Goal: Task Accomplishment & Management: Use online tool/utility

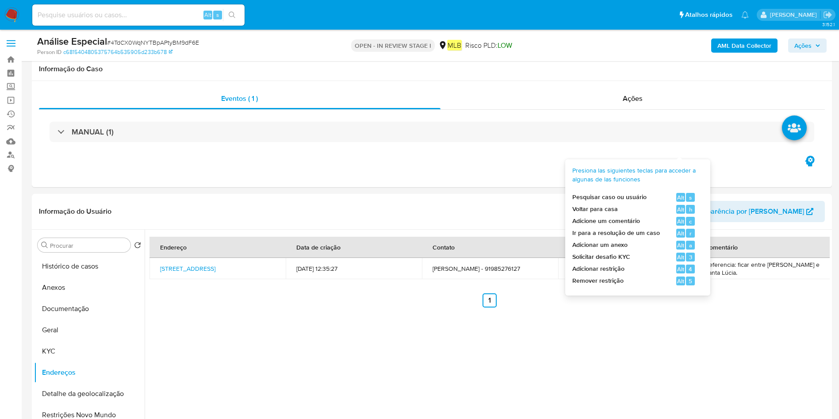
select select "10"
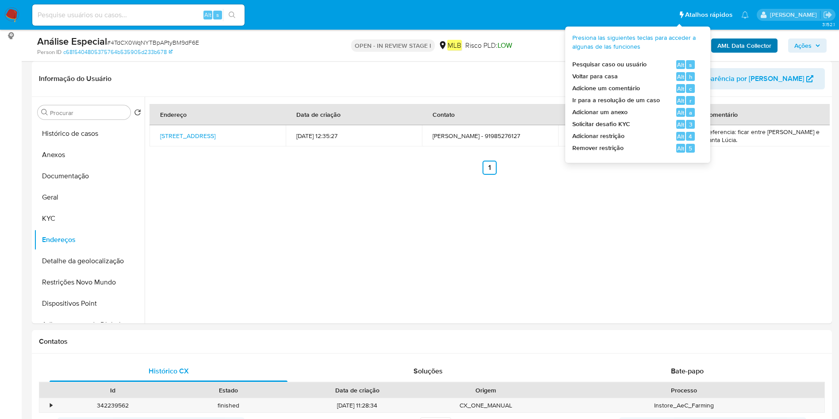
scroll to position [42, 0]
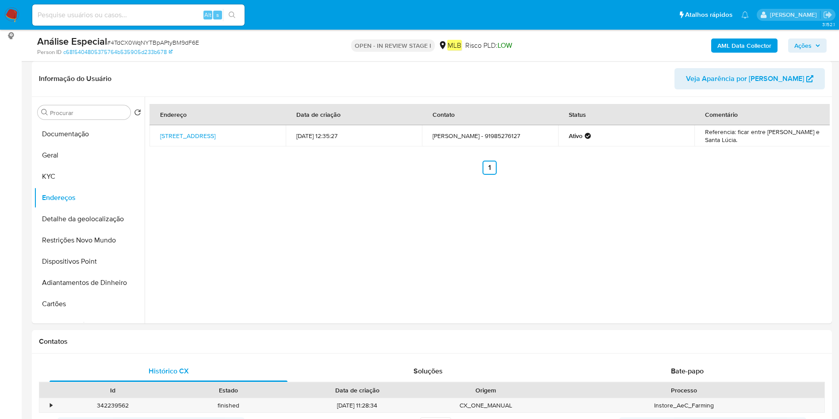
click at [727, 46] on b "AML Data Collector" at bounding box center [744, 45] width 54 height 14
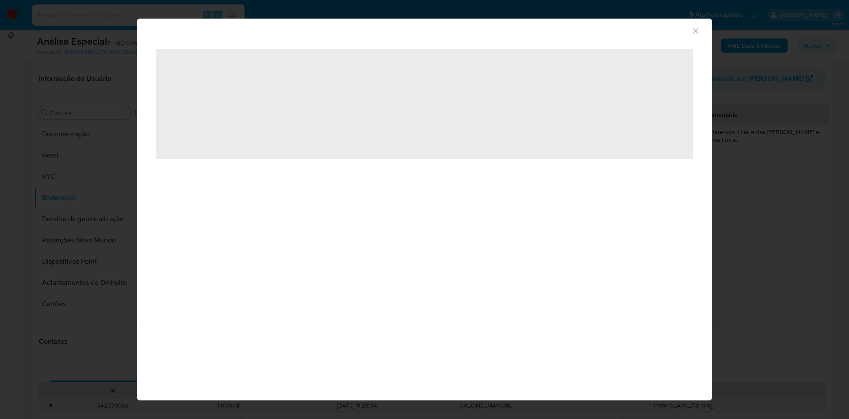
click at [296, 86] on span "‌" at bounding box center [425, 104] width 538 height 111
click at [290, 93] on span "‌" at bounding box center [425, 104] width 538 height 111
drag, startPoint x: 290, startPoint y: 95, endPoint x: 293, endPoint y: 100, distance: 5.5
click at [293, 98] on span "‌" at bounding box center [425, 104] width 538 height 111
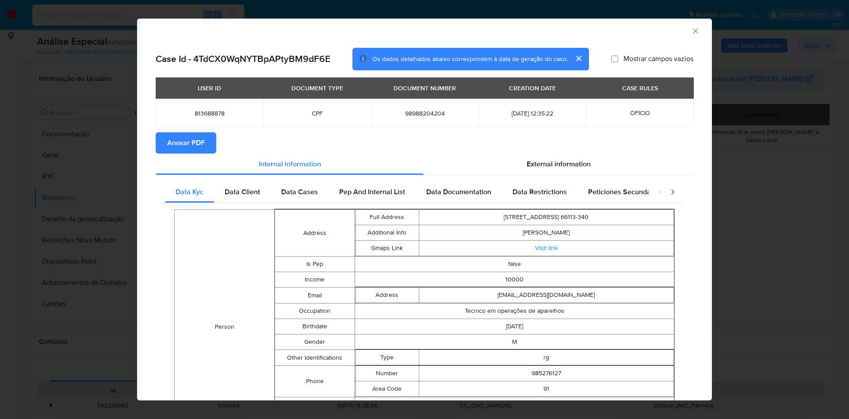
click at [691, 30] on div "AML Data Collector" at bounding box center [424, 30] width 575 height 22
click at [690, 29] on div "AML Data Collector" at bounding box center [424, 30] width 575 height 22
click at [691, 27] on icon "Fechar a janela" at bounding box center [695, 31] width 9 height 9
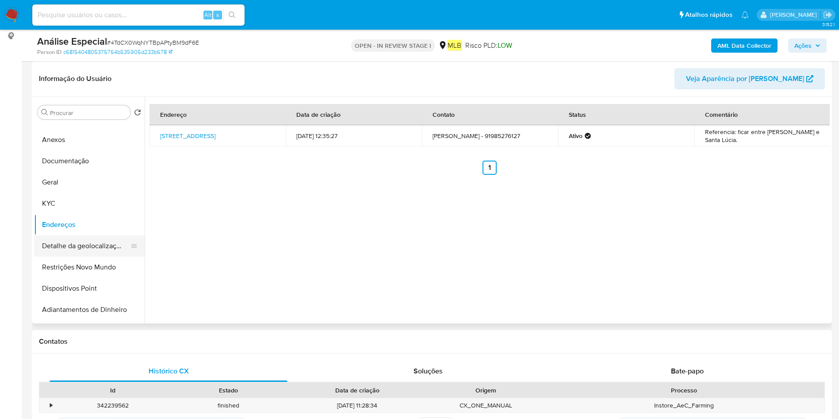
scroll to position [0, 0]
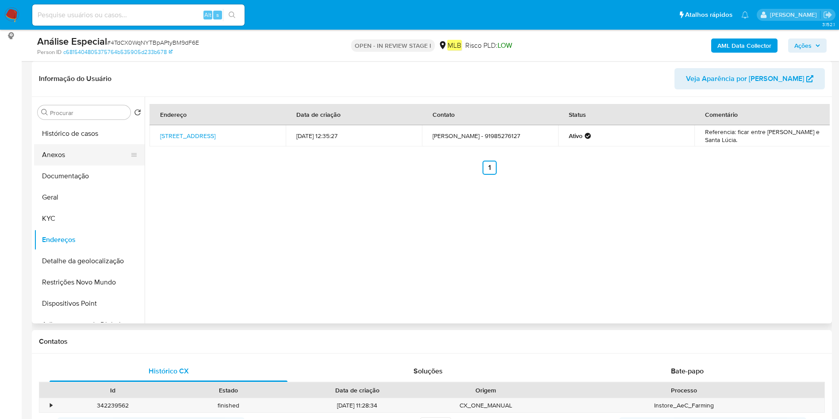
click at [74, 155] on button "Anexos" at bounding box center [85, 154] width 103 height 21
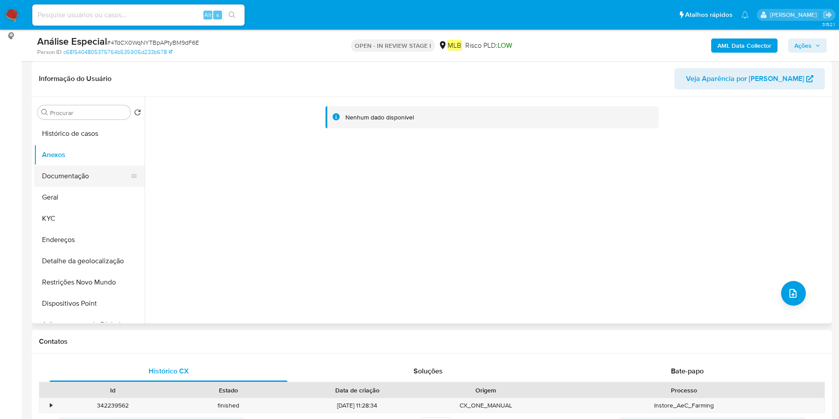
drag, startPoint x: 89, startPoint y: 183, endPoint x: 76, endPoint y: 171, distance: 17.8
click at [89, 181] on button "Documentação" at bounding box center [85, 175] width 103 height 21
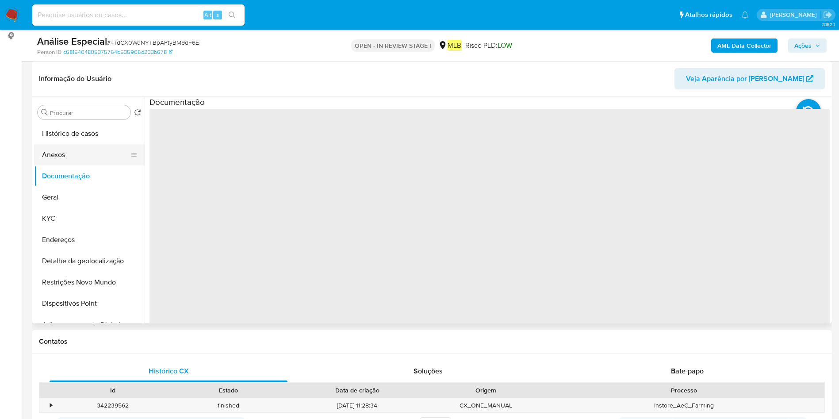
click at [81, 150] on button "Anexos" at bounding box center [85, 154] width 103 height 21
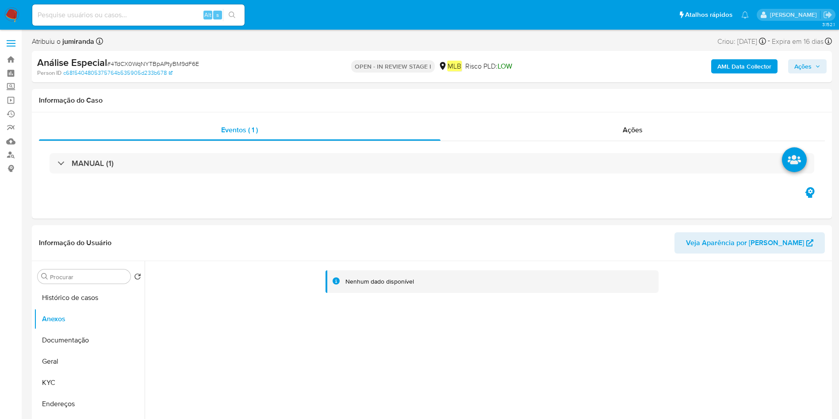
click at [763, 67] on b "AML Data Collector" at bounding box center [744, 66] width 54 height 14
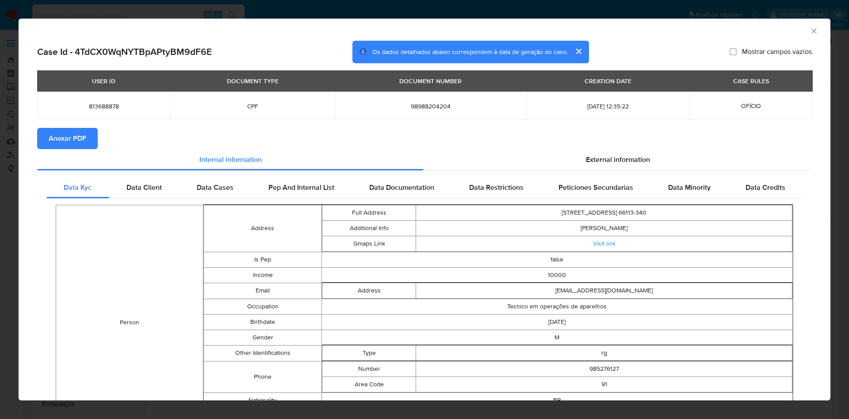
click at [81, 133] on span "Anexar PDF" at bounding box center [68, 138] width 38 height 19
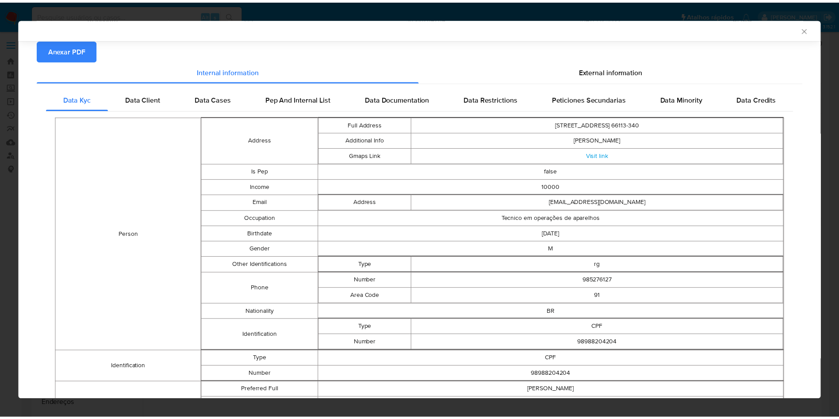
scroll to position [65, 0]
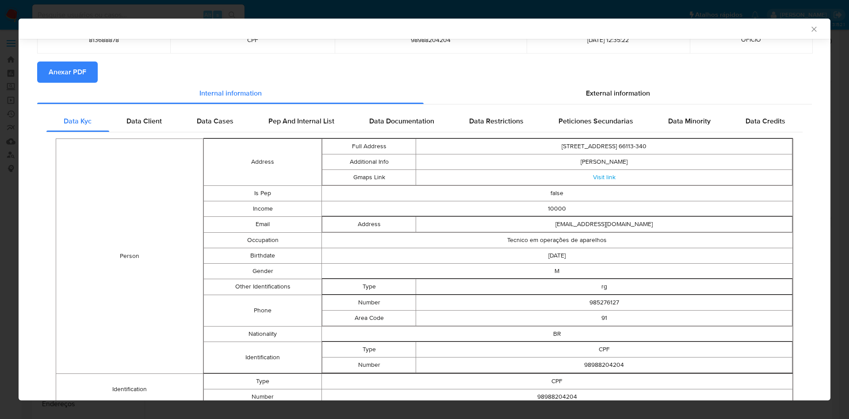
click at [808, 24] on div "AML Data Collector" at bounding box center [425, 29] width 812 height 20
drag, startPoint x: 806, startPoint y: 29, endPoint x: 800, endPoint y: 50, distance: 22.1
click at [808, 31] on div "AML Data Collector" at bounding box center [425, 29] width 812 height 20
click at [809, 32] on icon "Fechar a janela" at bounding box center [813, 29] width 9 height 9
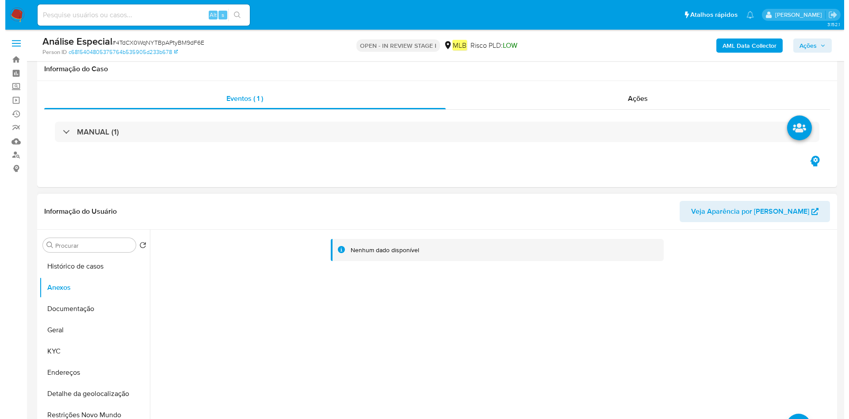
scroll to position [133, 0]
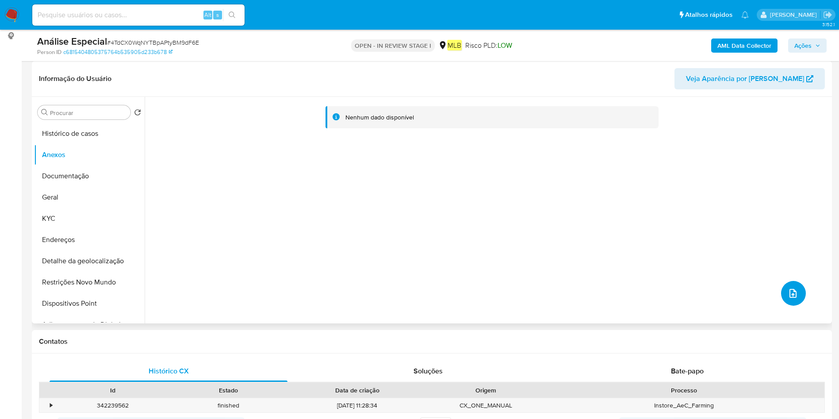
click at [801, 295] on button "upload-file" at bounding box center [793, 293] width 25 height 25
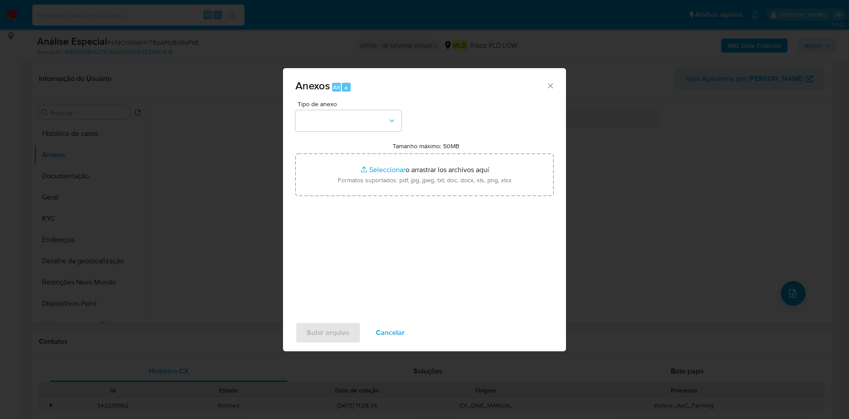
click at [408, 122] on div "Tipo de anexo Tamanho máximo: 50MB Seleccionar archivos Seleccionar o arrastrar…" at bounding box center [424, 205] width 258 height 209
click at [390, 122] on button "button" at bounding box center [348, 120] width 106 height 21
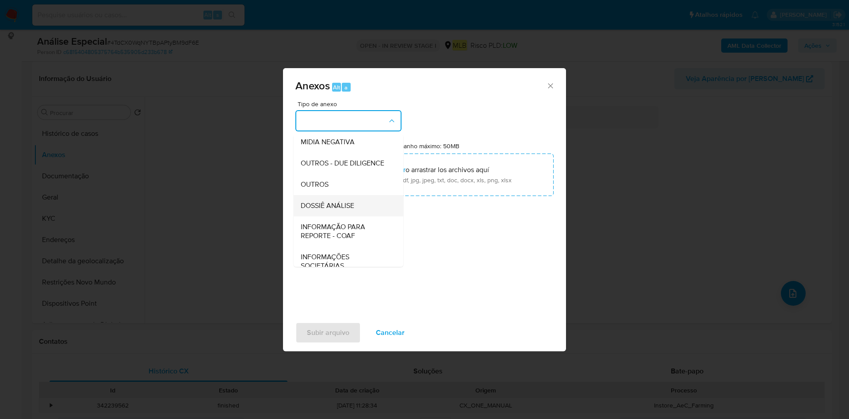
scroll to position [136, 0]
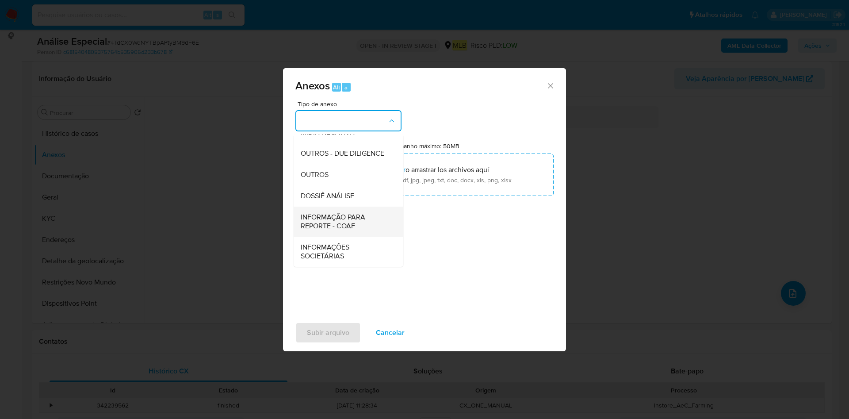
click at [370, 212] on div "INFORMAÇÃO PARA REPORTE - COAF" at bounding box center [346, 221] width 90 height 30
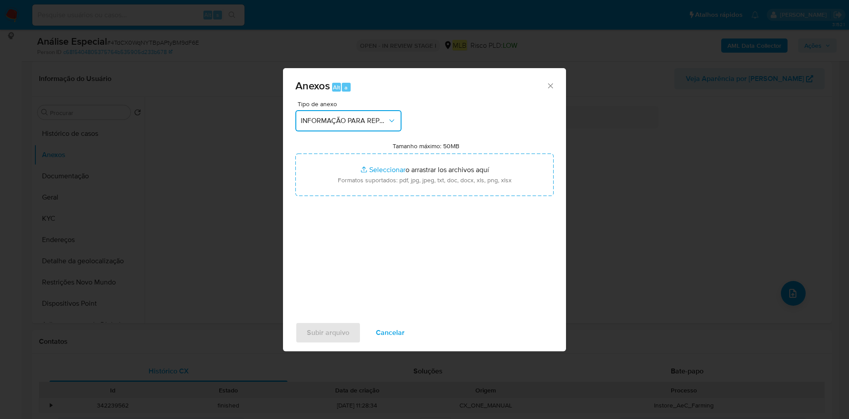
drag, startPoint x: 361, startPoint y: 120, endPoint x: 364, endPoint y: 125, distance: 5.8
click at [364, 121] on span "INFORMAÇÃO PARA REPORTE - COAF" at bounding box center [344, 120] width 87 height 9
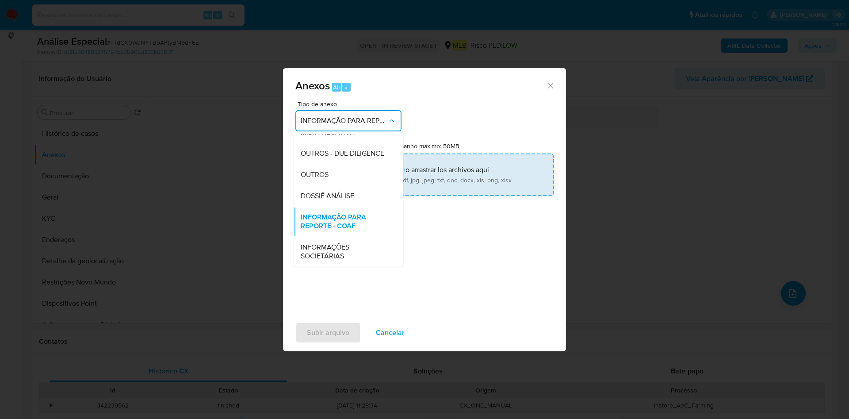
click at [331, 163] on div "OUTROS - DUE DILIGENCE" at bounding box center [346, 153] width 90 height 21
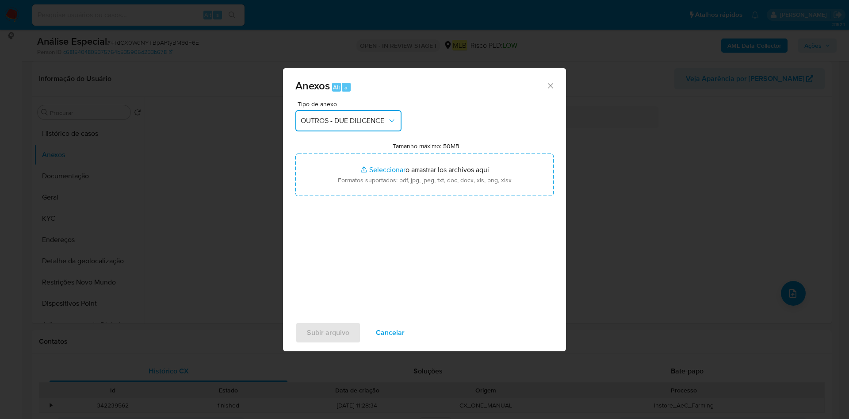
click at [355, 123] on span "OUTROS - DUE DILIGENCE" at bounding box center [344, 120] width 87 height 9
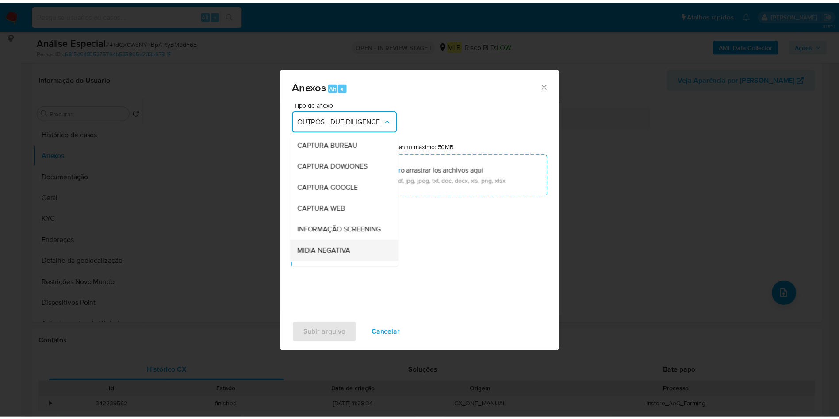
scroll to position [85, 0]
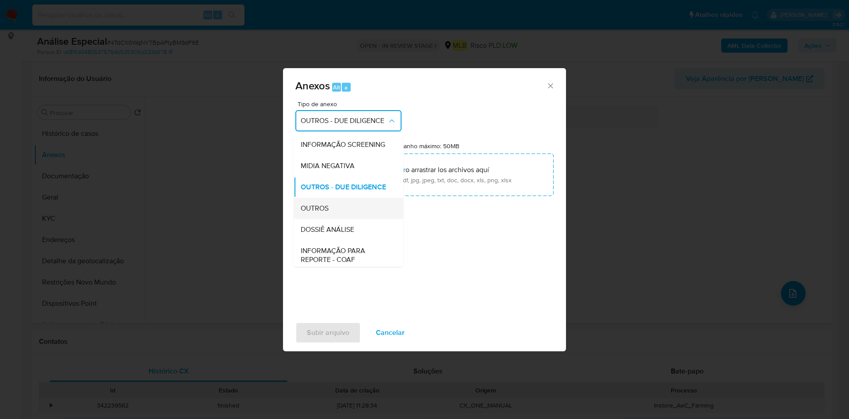
click at [331, 219] on div "OUTROS" at bounding box center [346, 208] width 90 height 21
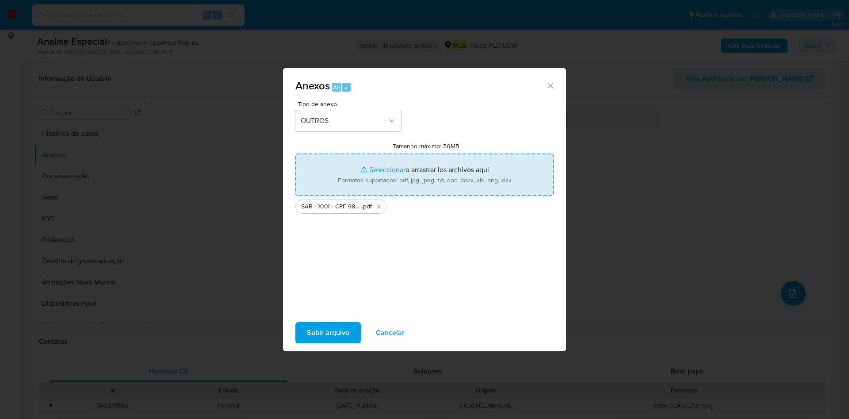
type input "C:\fakepath\Mulan 813688878_2025_08_11_10_45_55.xlsx"
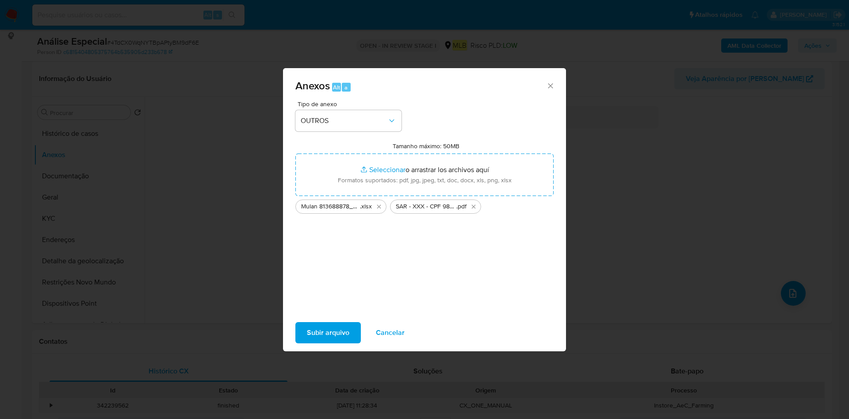
click at [337, 328] on span "Subir arquivo" at bounding box center [328, 332] width 42 height 19
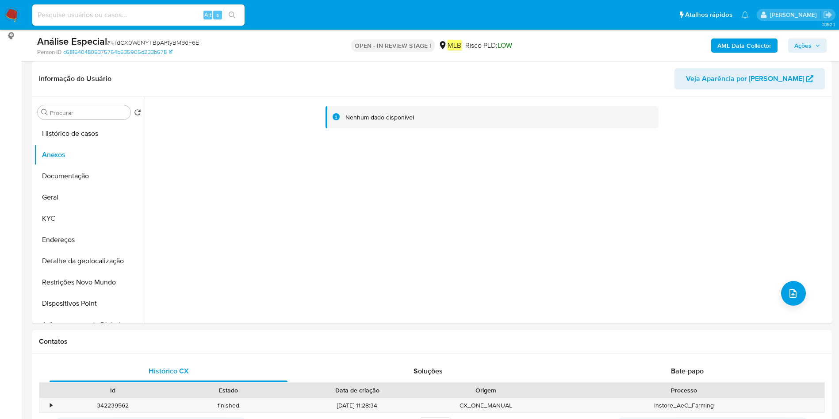
click at [807, 46] on span "Ações" at bounding box center [802, 45] width 17 height 14
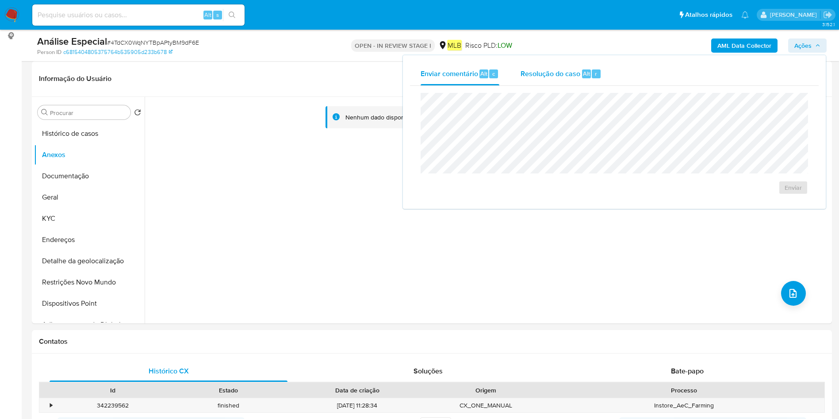
click at [579, 64] on div "Resolução do caso Alt r" at bounding box center [560, 73] width 81 height 23
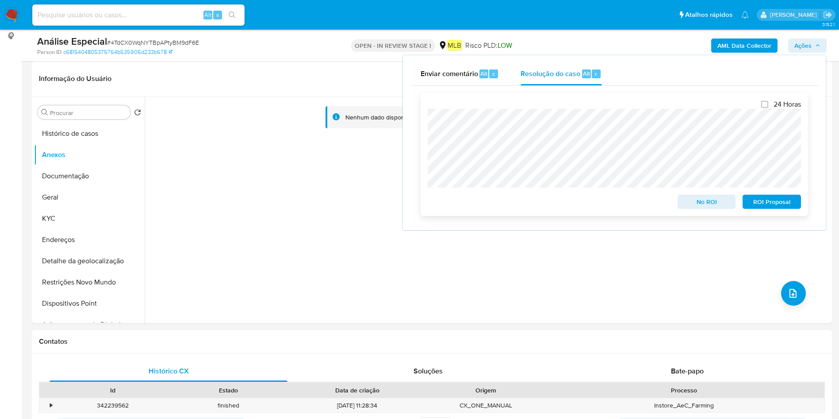
click at [760, 198] on span "ROI Proposal" at bounding box center [771, 201] width 46 height 12
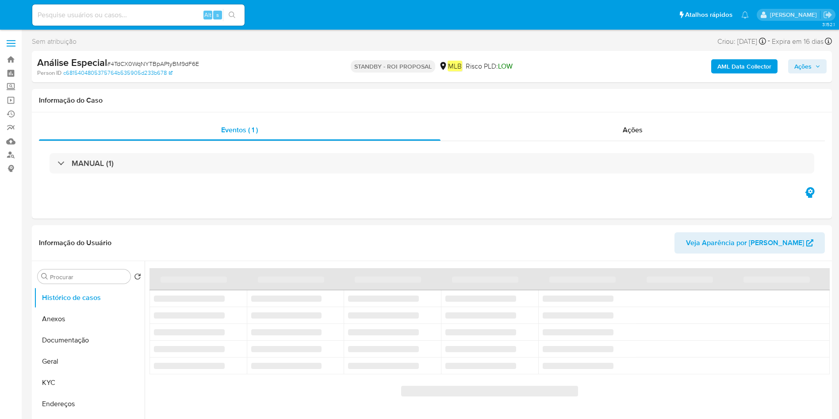
select select "10"
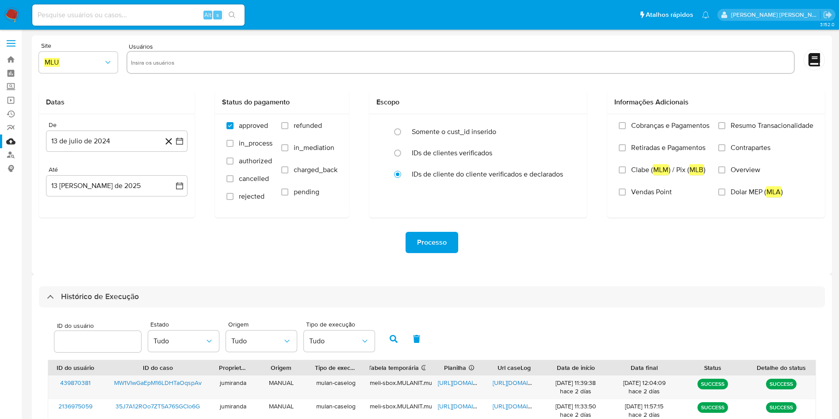
select select "10"
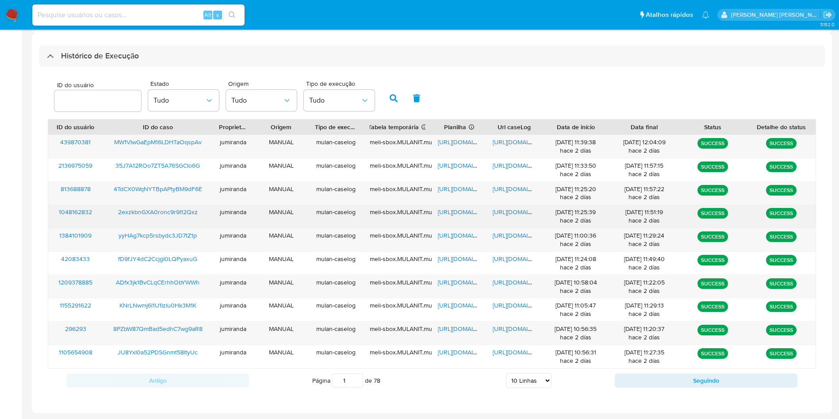
click at [446, 212] on span "https://docs.google.com/spreadsheets/d/1o-0u23_xQ8DeHfMwuf4PVoXP-6TN3v6DksTx3KY…" at bounding box center [468, 211] width 61 height 9
click at [503, 216] on div "https://docs.google.com/document/d/1OjAsmMLJ46Qx_wQAW6qqUKl1Y-60GrZmFAVRhXYAhY8…" at bounding box center [513, 216] width 55 height 23
click at [503, 211] on span "https://docs.google.com/document/d/1OjAsmMLJ46Qx_wQAW6qqUKl1Y-60GrZmFAVRhXYAhY8…" at bounding box center [522, 211] width 61 height 9
click at [187, 207] on span "2exzkbnGXA0ronc9r9I12Qxz" at bounding box center [158, 211] width 80 height 9
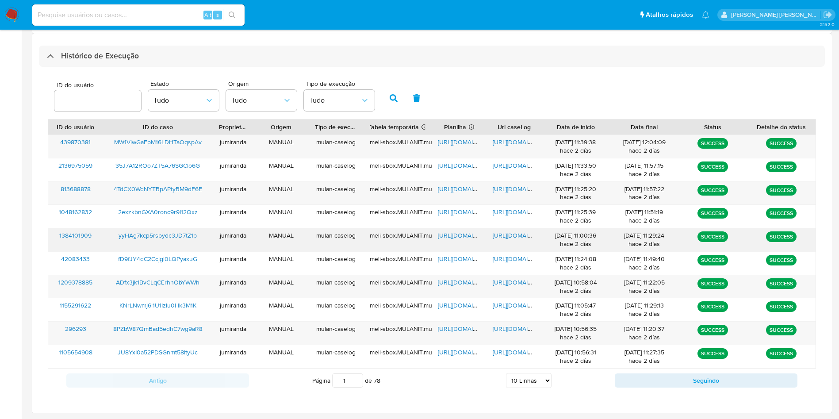
click at [455, 236] on span "https://docs.google.com/spreadsheets/d/1AhJlv6Bf1X74ZsoNTjJnJhC1vZdpWa0QZTPoBG4…" at bounding box center [468, 235] width 61 height 9
click at [495, 229] on div "https://docs.google.com/document/d/1rRQL1lez0dU1EF4T0Hbjgcehsr1RX3Ys_Uz7oBhu8Gk…" at bounding box center [513, 239] width 55 height 23
click at [503, 236] on span "https://docs.google.com/document/d/1rRQL1lez0dU1EF4T0Hbjgcehsr1RX3Ys_Uz7oBhu8Gk…" at bounding box center [522, 235] width 61 height 9
click at [164, 232] on span "yyHAg7kcp5rsbydc3JD7tZ1p" at bounding box center [157, 235] width 78 height 9
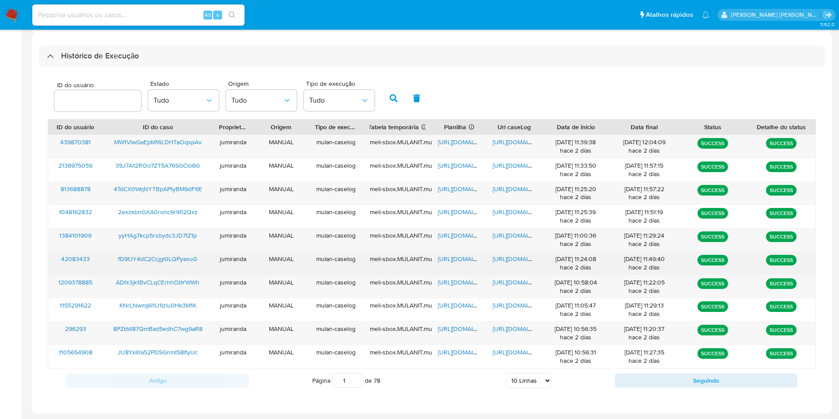
click at [465, 261] on span "https://docs.google.com/spreadsheets/d/1Ea1qNmrwBpBvHkvVHh1IVEQFy6_WST807VjNhOX…" at bounding box center [468, 258] width 61 height 9
drag, startPoint x: 517, startPoint y: 254, endPoint x: 496, endPoint y: 256, distance: 20.4
click at [516, 254] on span "https://docs.google.com/document/d/1rJw42PnhPiASJsdOMM3KcVHRx-yHlkELI5kV2opcgLQ…" at bounding box center [522, 258] width 61 height 9
click at [182, 258] on span "fD9fJY4dC2Ccjgl0LQPyaxuG" at bounding box center [157, 258] width 79 height 9
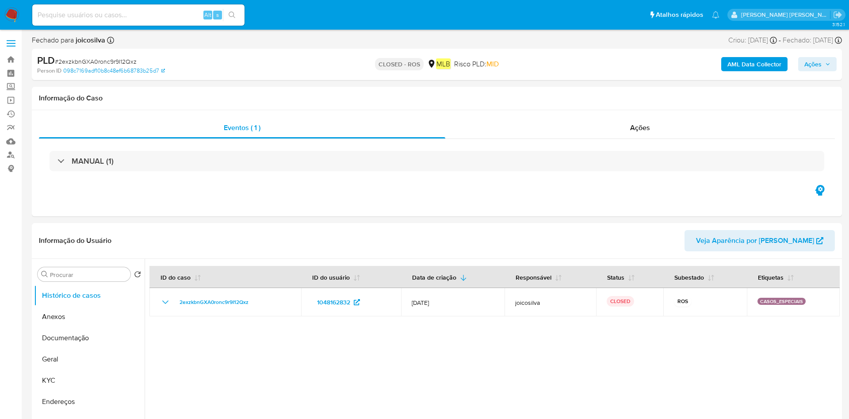
select select "10"
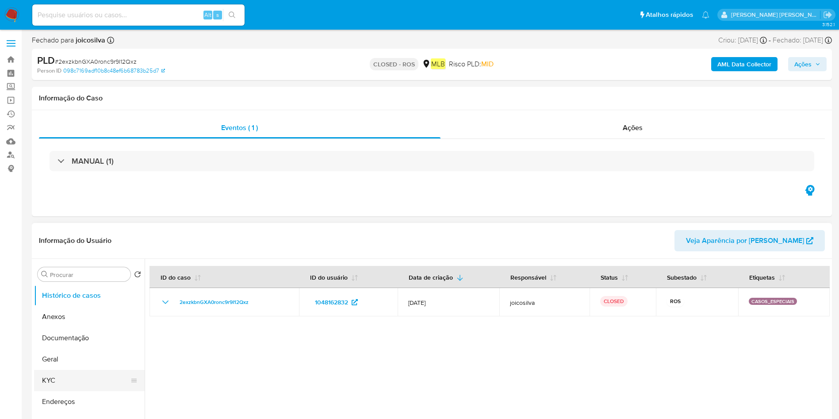
click at [62, 375] on button "KYC" at bounding box center [85, 380] width 103 height 21
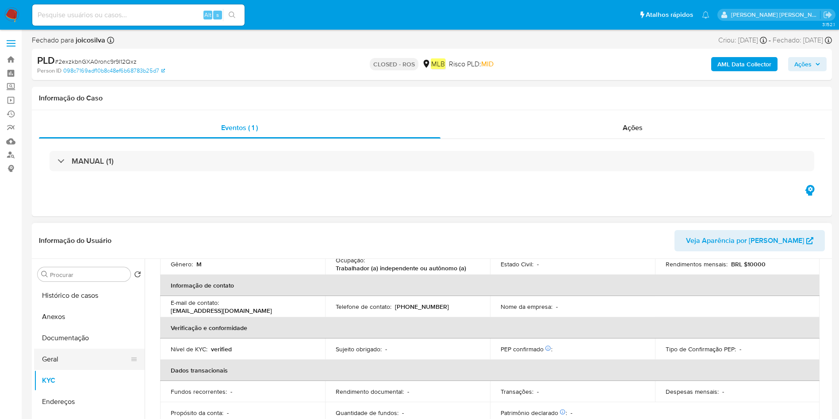
scroll to position [133, 0]
click at [79, 363] on button "Geral" at bounding box center [85, 358] width 103 height 21
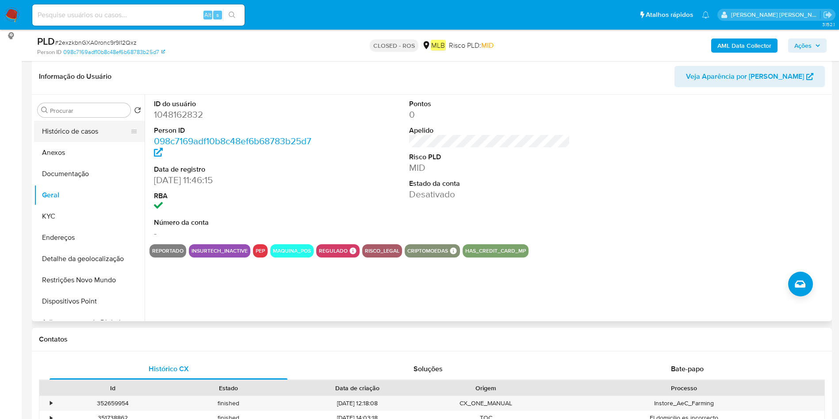
click at [90, 129] on button "Histórico de casos" at bounding box center [85, 131] width 103 height 21
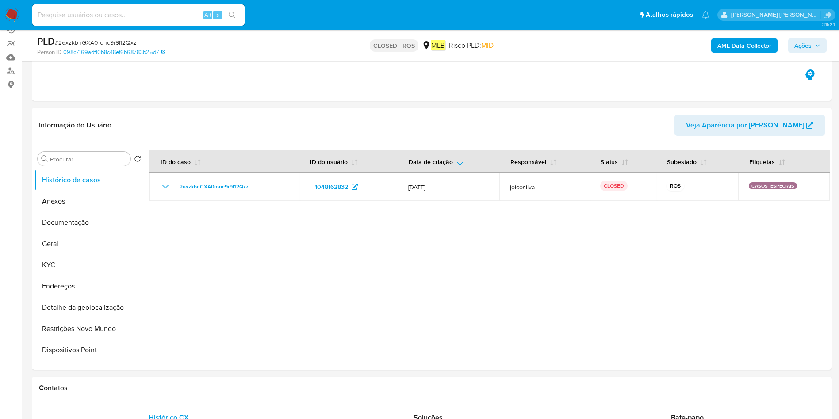
scroll to position [66, 0]
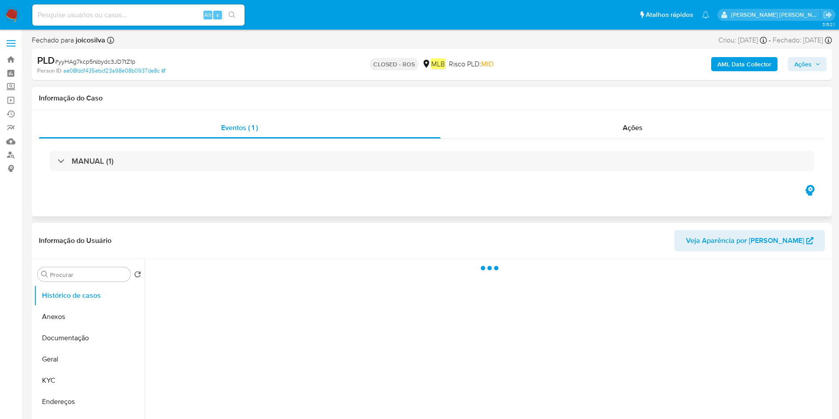
select select "10"
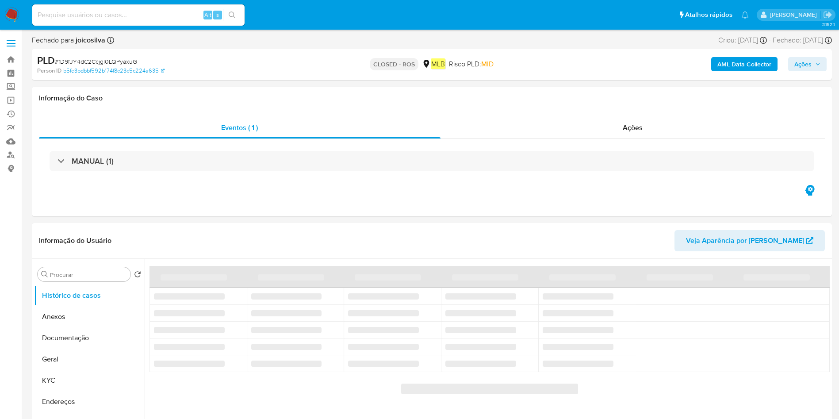
select select "10"
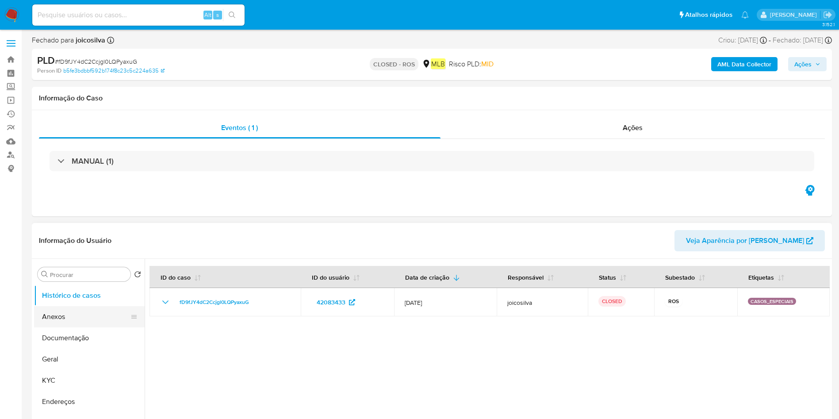
click at [99, 313] on button "Anexos" at bounding box center [85, 316] width 103 height 21
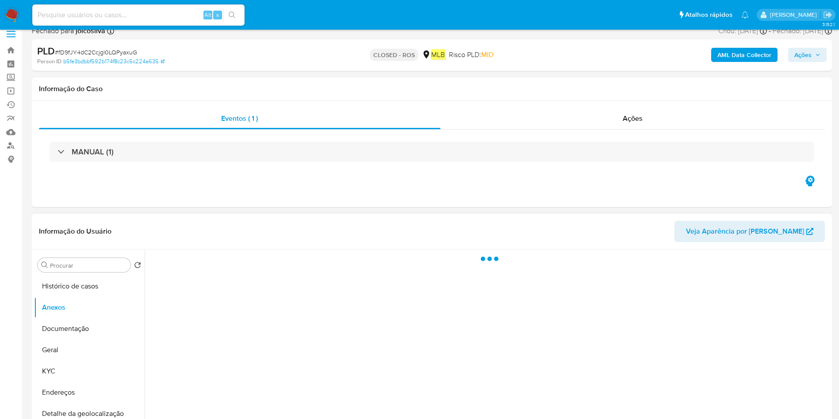
scroll to position [66, 0]
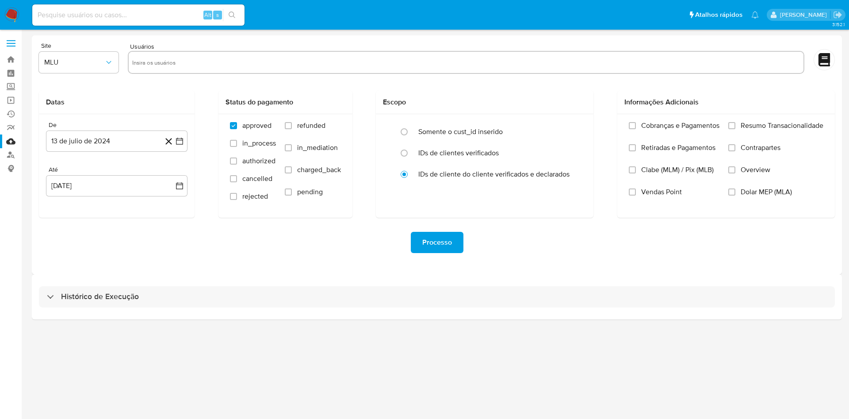
click at [234, 308] on div "Histórico de Execução" at bounding box center [437, 296] width 810 height 45
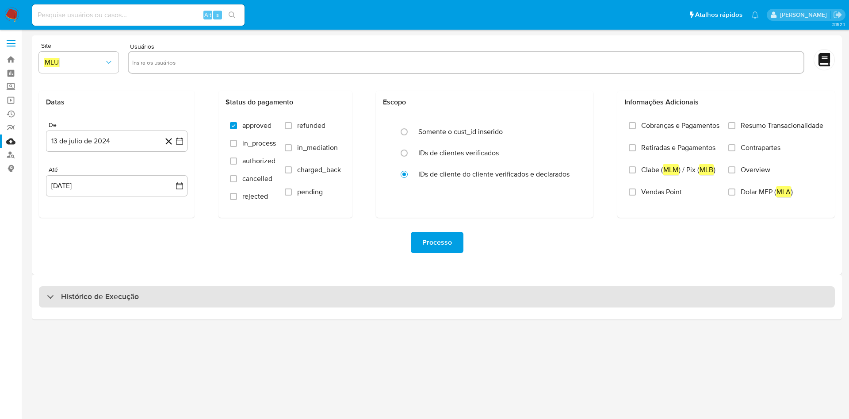
click at [243, 301] on div "Histórico de Execução" at bounding box center [437, 296] width 796 height 21
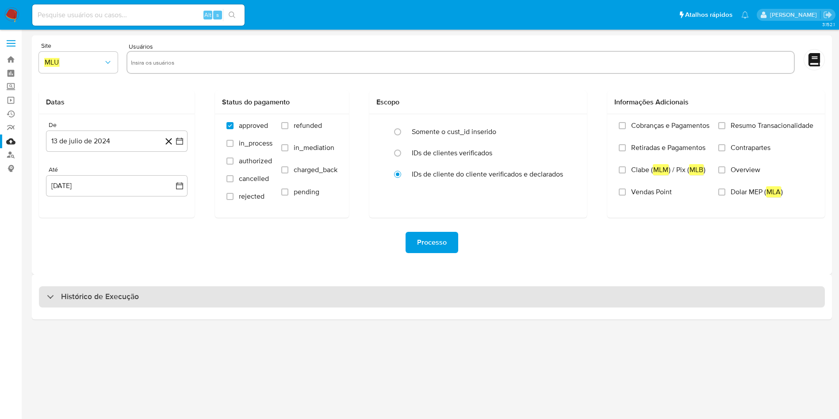
select select "10"
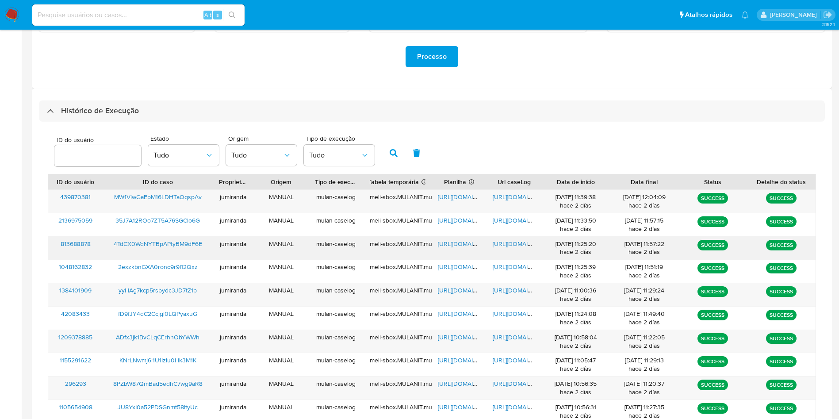
scroll to position [240, 0]
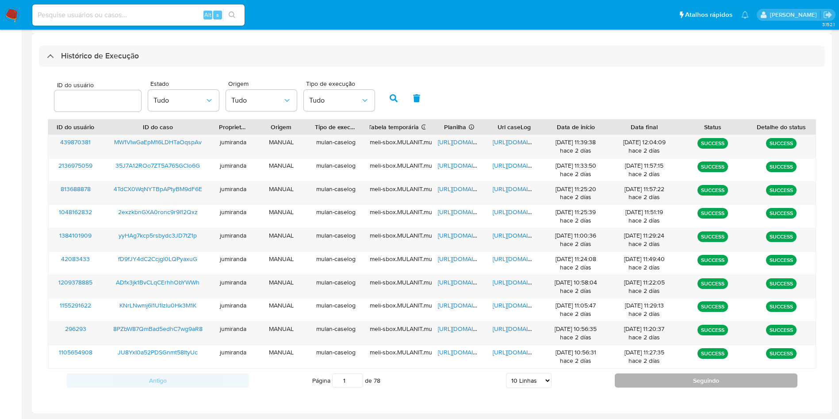
click at [659, 381] on button "Seguindo" at bounding box center [705, 380] width 183 height 14
type input "2"
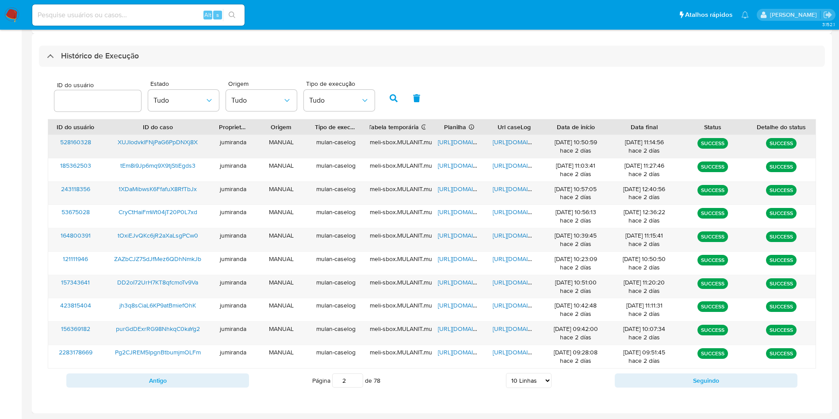
drag, startPoint x: 455, startPoint y: 137, endPoint x: 460, endPoint y: 138, distance: 4.9
click at [455, 137] on div "https://docs.google.com/spreadsheets/d/1yEX2716kX0PBBT4JQUOPdojrTF1Fiq9FReEdzht…" at bounding box center [458, 146] width 55 height 23
click at [474, 140] on span "https://docs.google.com/spreadsheets/d/1yEX2716kX0PBBT4JQUOPdojrTF1Fiq9FReEdzht…" at bounding box center [468, 141] width 61 height 9
click at [510, 142] on span "https://docs.google.com/document/d/1u2xtBJr8NidCOgxfGWX2lwoUQu6TKAOlPp1UhdvBQTc…" at bounding box center [522, 141] width 61 height 9
drag, startPoint x: 180, startPoint y: 140, endPoint x: 213, endPoint y: 75, distance: 72.9
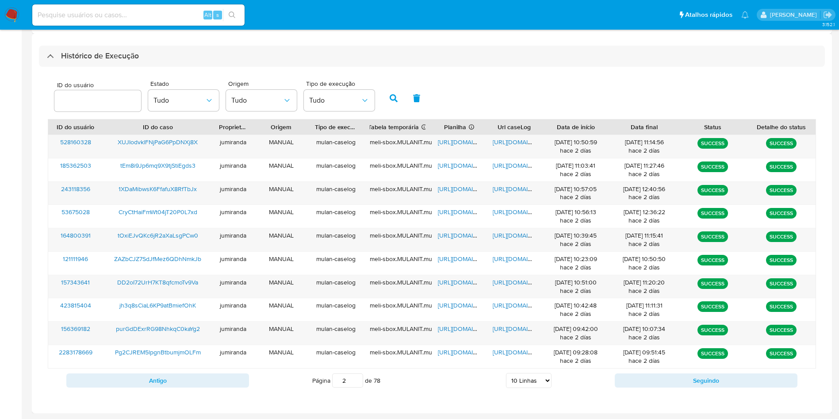
click at [179, 140] on span "XUJIodvklFNjPaG6PpDNXj8X" at bounding box center [158, 141] width 80 height 9
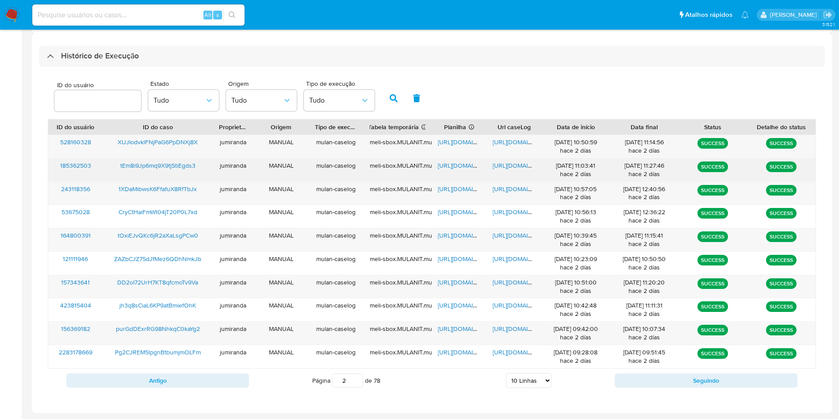
drag, startPoint x: 455, startPoint y: 165, endPoint x: 477, endPoint y: 166, distance: 22.1
click at [455, 164] on span "https://docs.google.com/spreadsheets/d/1rXRDSSP1Bx-ALg2CysHF-ZtDqYSJYd6yZwji-In…" at bounding box center [468, 165] width 61 height 9
drag, startPoint x: 506, startPoint y: 163, endPoint x: 387, endPoint y: 174, distance: 119.4
click at [506, 163] on span "https://docs.google.com/document/d/115dIeJQ7IPyFT_k_AiOZUpyp2JOcPHGaYh2qTZTrmd4…" at bounding box center [522, 165] width 61 height 9
click at [182, 171] on div "tEm8i9Jp6mq9X9tjStiEgds3" at bounding box center [158, 169] width 110 height 23
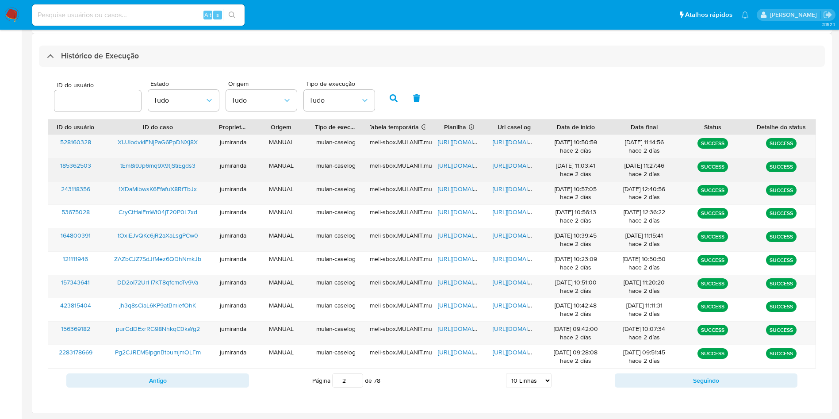
click at [174, 162] on span "tEm8i9Jp6mq9X9tjStiEgds3" at bounding box center [157, 165] width 75 height 9
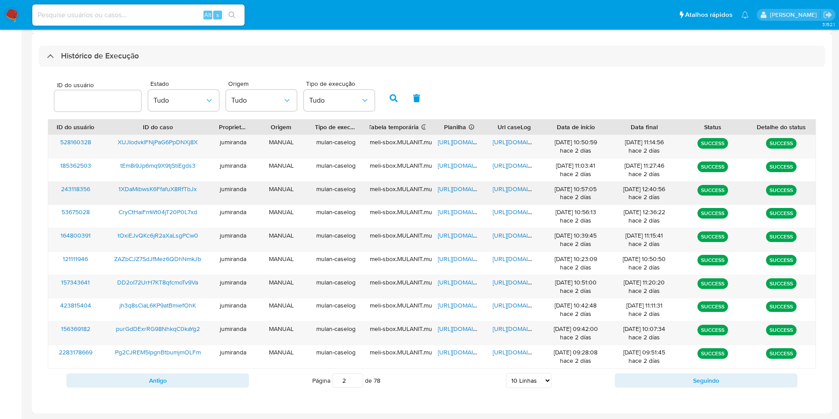
drag, startPoint x: 445, startPoint y: 189, endPoint x: 463, endPoint y: 191, distance: 18.2
click at [446, 188] on span "https://docs.google.com/spreadsheets/d/1RDJQkauOHj_6RhKBszRbouEOI4sgIyuHQ5uRm6a…" at bounding box center [468, 188] width 61 height 9
click at [502, 187] on span "https://docs.google.com/document/d/1VqlcAQTl5VDbq_iECo5Me2SApvwn7u8qXnn8aIl3tSk…" at bounding box center [522, 188] width 61 height 9
click at [187, 187] on span "1XDaMibwsK6FfafuX8RfTbJx" at bounding box center [157, 188] width 78 height 9
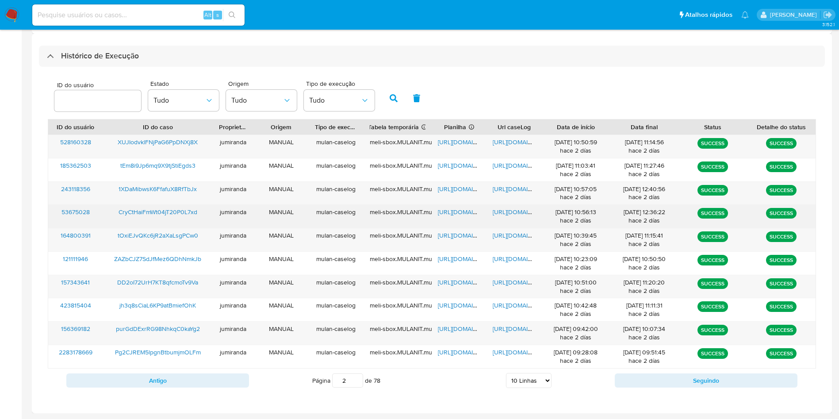
click at [457, 214] on span "https://docs.google.com/spreadsheets/d/1KpuaX-JT2rE6pWokgj8U9rBvRzmzcw1PbQhWZ_u…" at bounding box center [468, 211] width 61 height 9
click at [511, 211] on span "https://docs.google.com/document/d/1uVD7TsebBAePXVvia9ZS7Y6RMCPRu5FiLyZ4pekr72E…" at bounding box center [522, 211] width 61 height 9
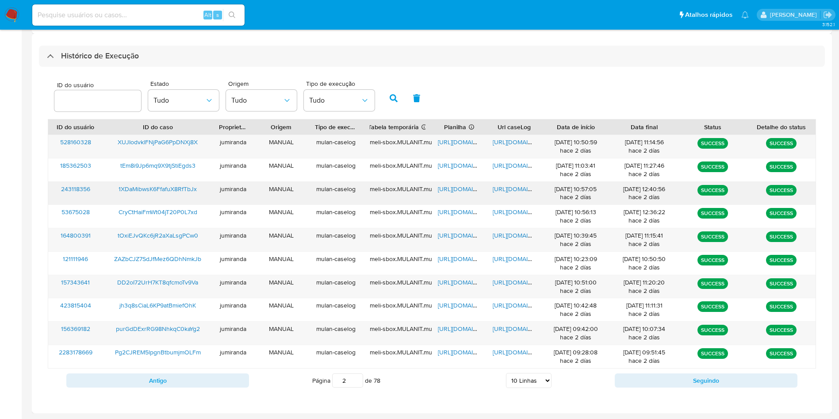
drag, startPoint x: 178, startPoint y: 210, endPoint x: 179, endPoint y: 200, distance: 9.7
click at [178, 209] on span "CryCtHaiFmWt04jT20P0L7xd" at bounding box center [157, 211] width 79 height 9
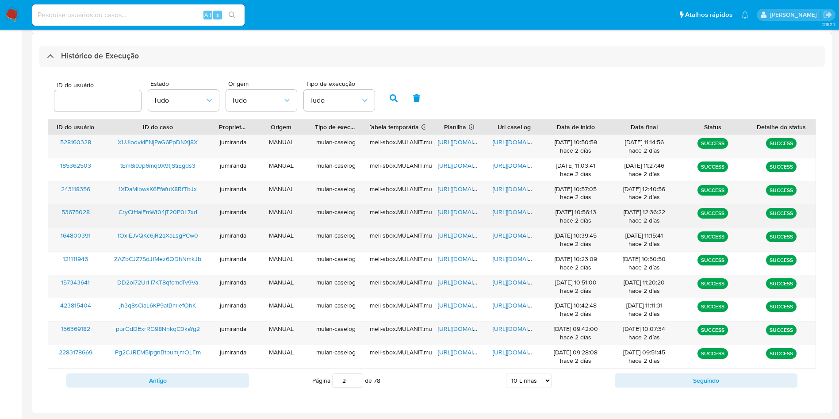
drag, startPoint x: 461, startPoint y: 210, endPoint x: 464, endPoint y: 207, distance: 5.0
click at [461, 210] on span "https://docs.google.com/spreadsheets/d/1KpuaX-JT2rE6pWokgj8U9rBvRzmzcw1PbQhWZ_u…" at bounding box center [468, 211] width 61 height 9
click at [506, 208] on span "https://docs.google.com/document/d/1uVD7TsebBAePXVvia9ZS7Y6RMCPRu5FiLyZ4pekr72E…" at bounding box center [522, 211] width 61 height 9
click at [163, 213] on span "CryCtHaiFmWt04jT20P0L7xd" at bounding box center [157, 211] width 79 height 9
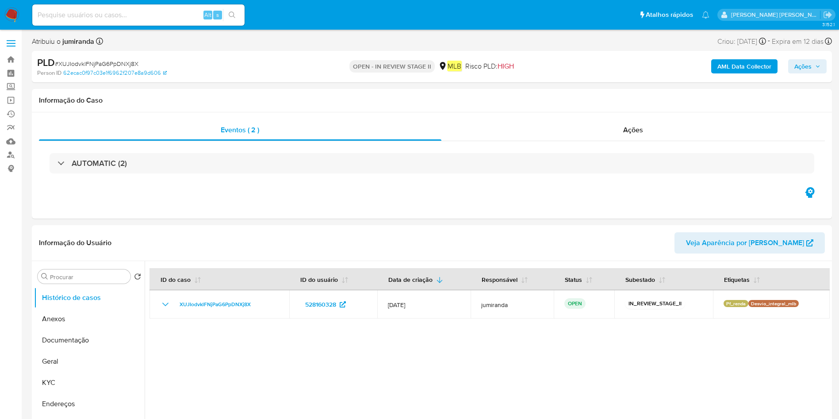
select select "10"
click at [69, 362] on button "Geral" at bounding box center [85, 361] width 103 height 21
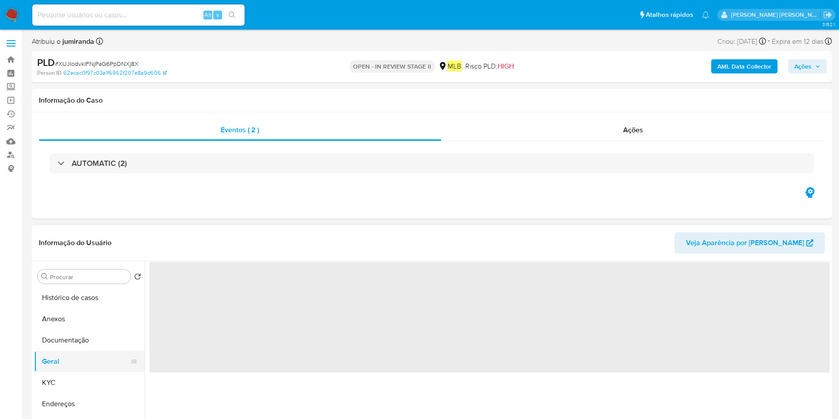
click at [70, 362] on button "Geral" at bounding box center [85, 361] width 103 height 21
click at [63, 380] on button "KYC" at bounding box center [85, 382] width 103 height 21
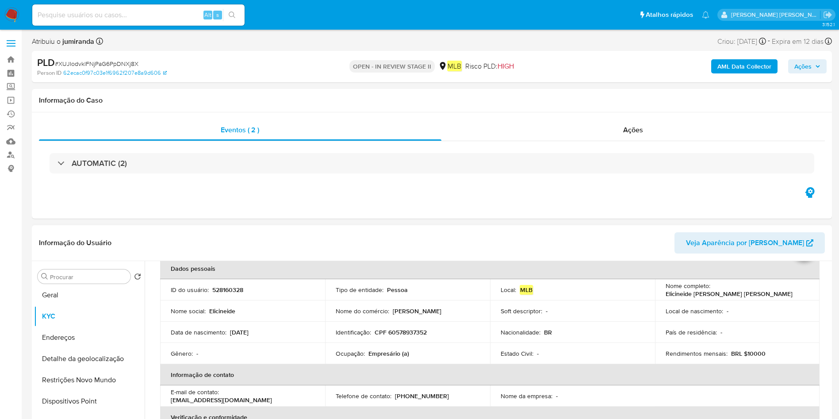
scroll to position [66, 0]
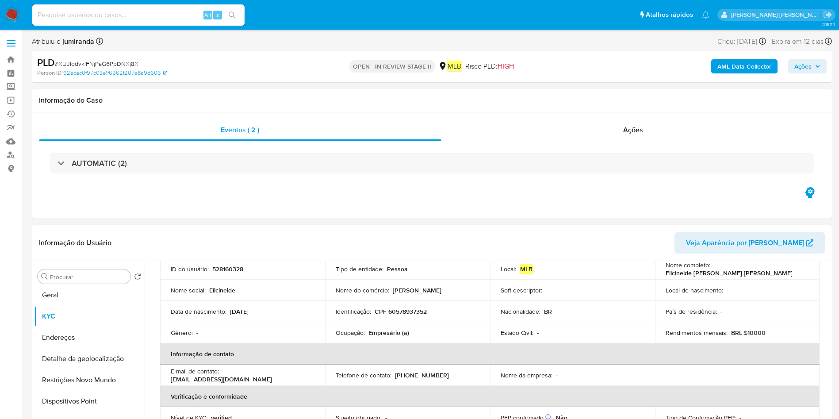
click at [384, 333] on p "Empresário (a)" at bounding box center [388, 332] width 41 height 8
click at [384, 334] on p "Empresário (a)" at bounding box center [388, 332] width 41 height 8
copy div "Ocupação : Empresário (a)"
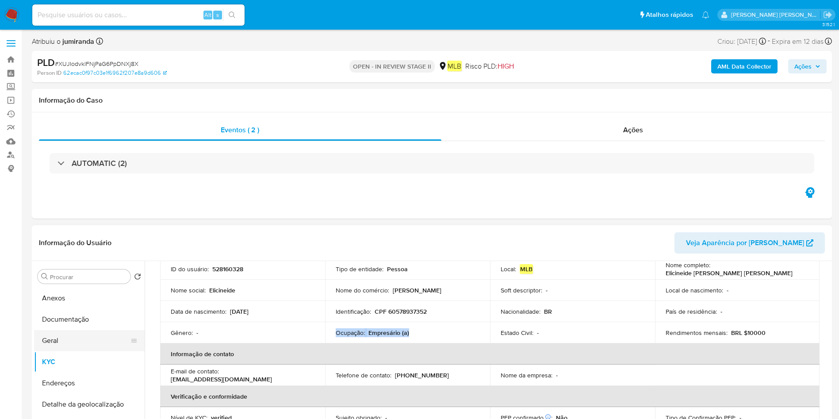
scroll to position [0, 0]
click at [99, 300] on button "Histórico de casos" at bounding box center [85, 297] width 103 height 21
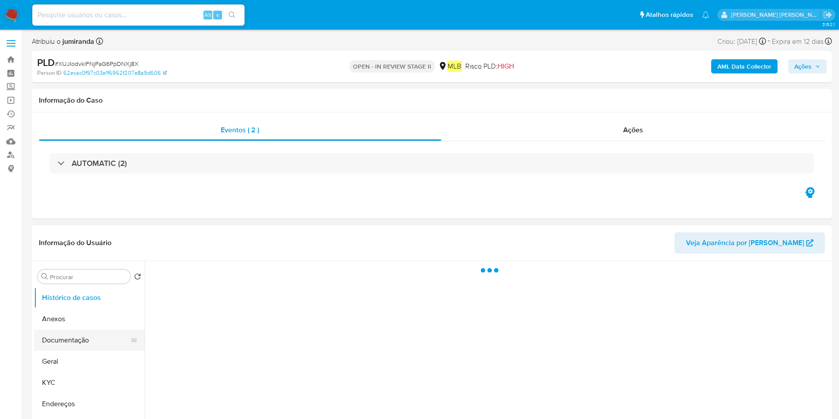
click at [86, 336] on button "Documentação" at bounding box center [85, 339] width 103 height 21
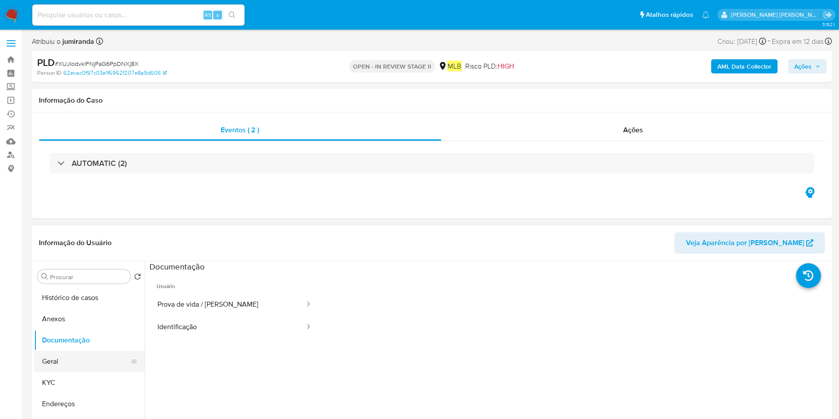
click at [80, 367] on button "Geral" at bounding box center [85, 361] width 103 height 21
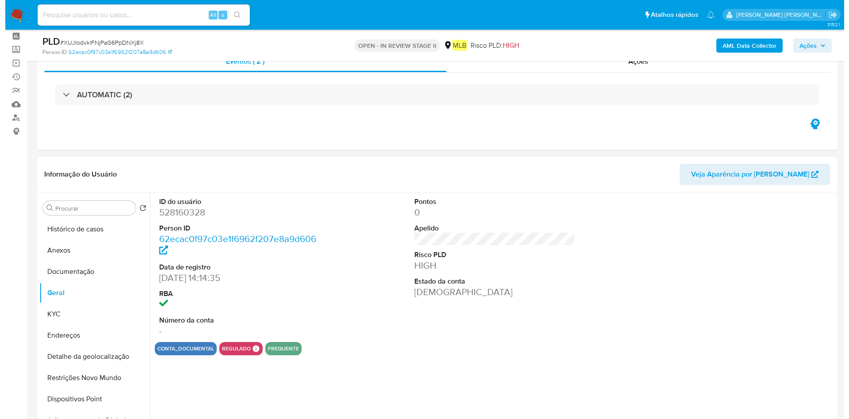
scroll to position [66, 0]
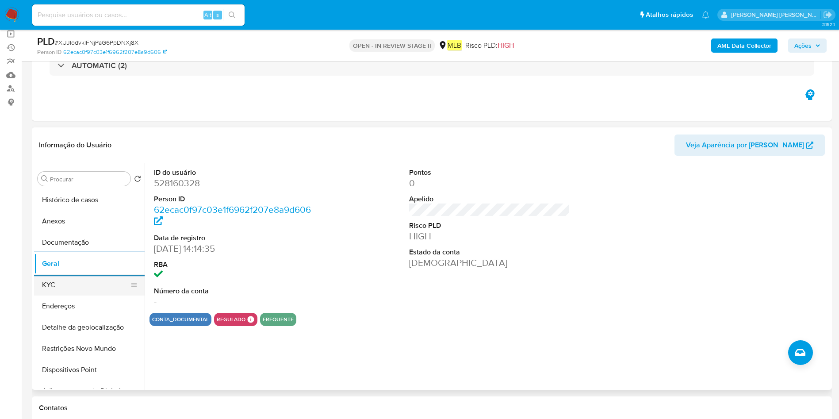
click at [61, 284] on button "KYC" at bounding box center [85, 284] width 103 height 21
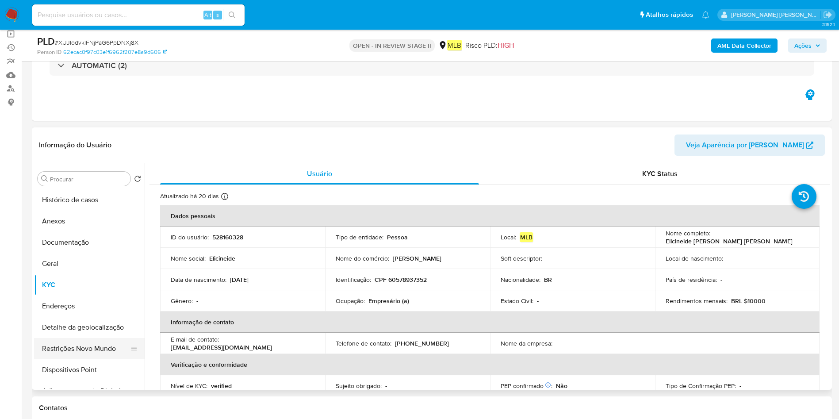
click at [87, 337] on button "Detalhe da geolocalização" at bounding box center [89, 327] width 111 height 21
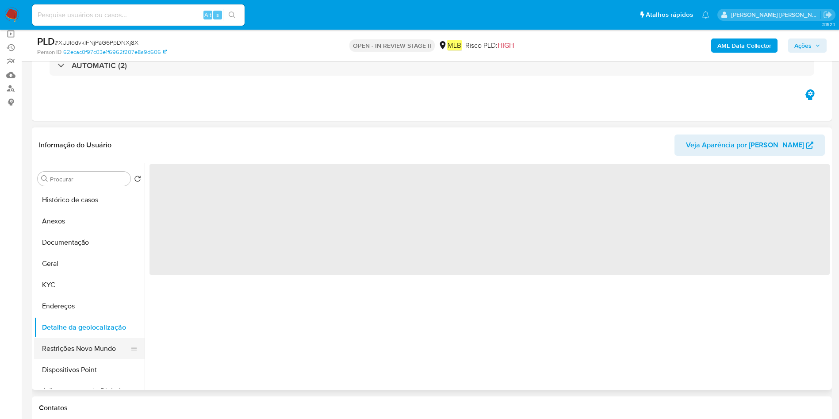
click at [65, 355] on button "Restrições Novo Mundo" at bounding box center [85, 348] width 103 height 21
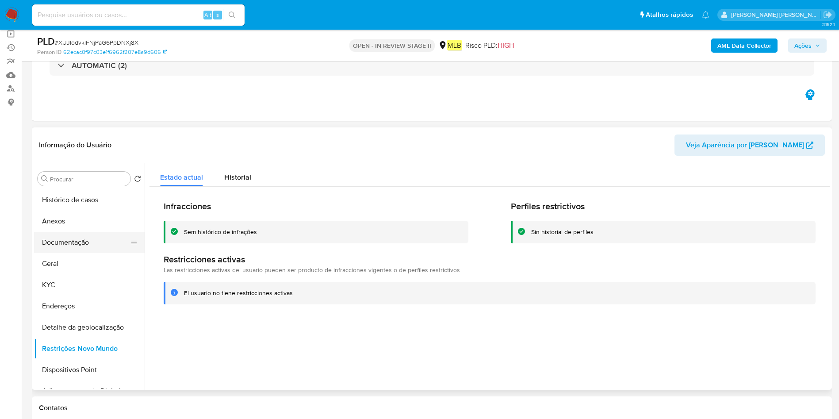
click at [74, 240] on button "Documentação" at bounding box center [85, 242] width 103 height 21
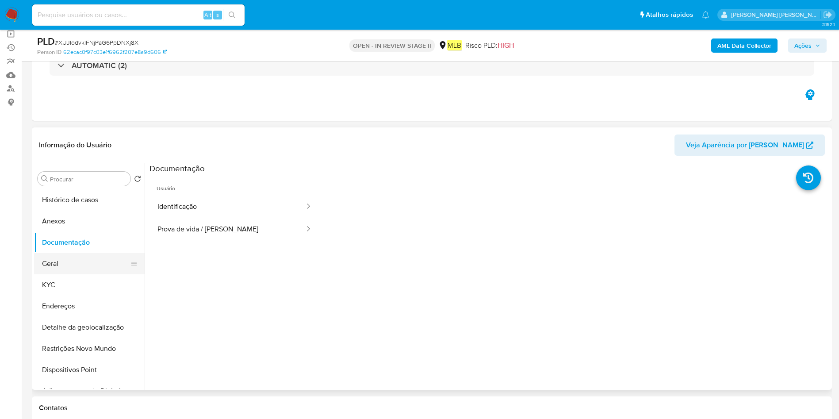
click at [63, 263] on button "Geral" at bounding box center [85, 263] width 103 height 21
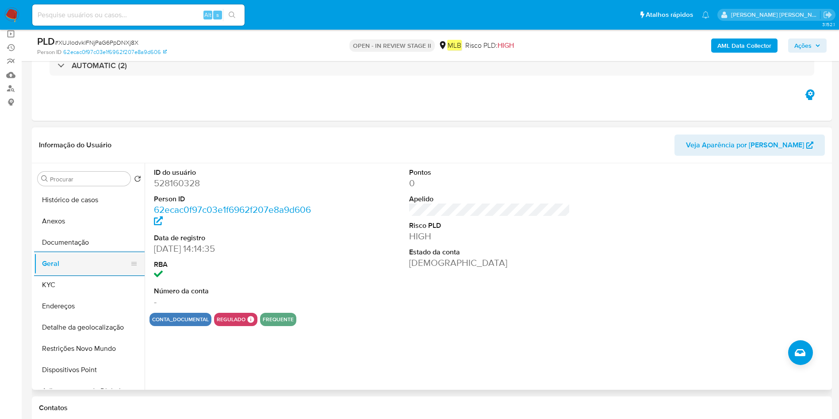
click at [76, 271] on button "Geral" at bounding box center [85, 263] width 103 height 21
click at [76, 275] on button "KYC" at bounding box center [85, 284] width 103 height 21
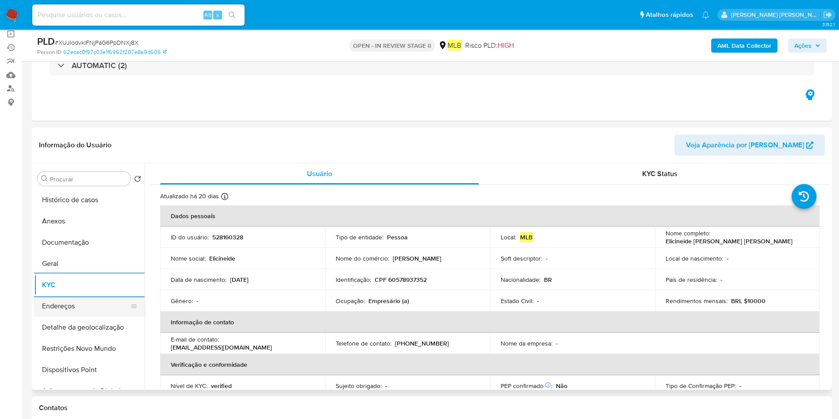
click at [87, 307] on button "Endereços" at bounding box center [85, 305] width 103 height 21
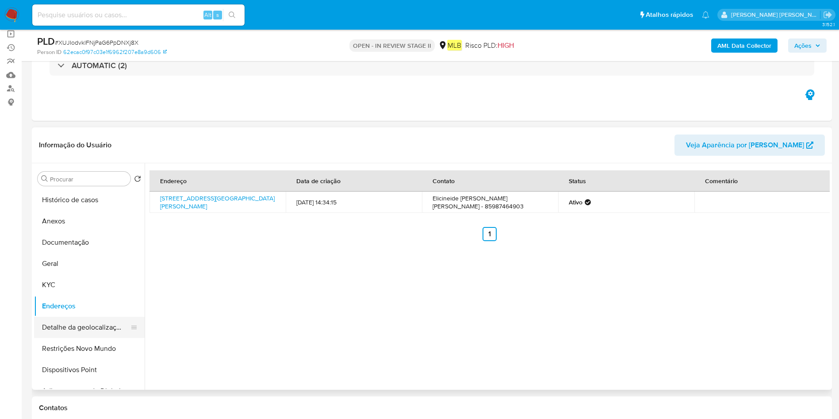
drag, startPoint x: 57, startPoint y: 317, endPoint x: 63, endPoint y: 321, distance: 7.6
click at [57, 318] on button "Detalhe da geolocalização" at bounding box center [85, 327] width 103 height 21
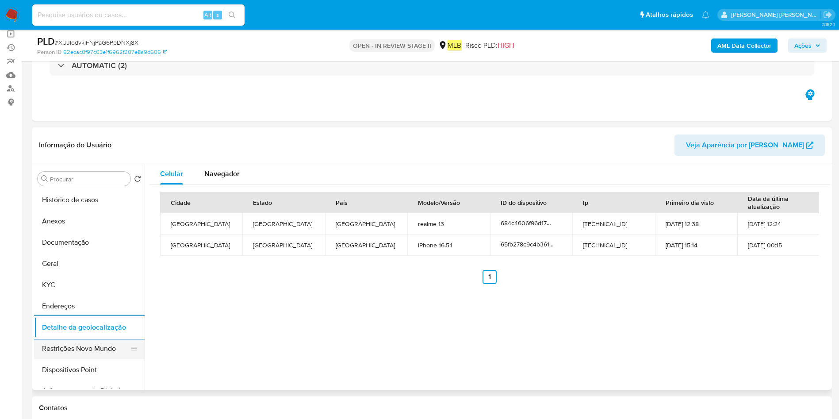
click at [57, 344] on button "Restrições Novo Mundo" at bounding box center [85, 348] width 103 height 21
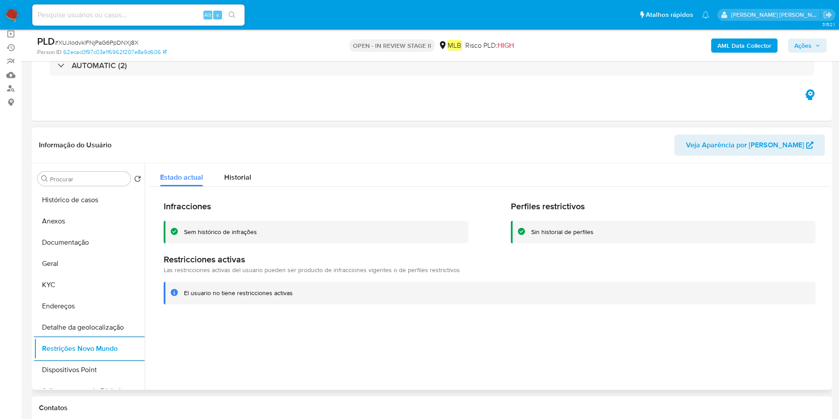
drag, startPoint x: 88, startPoint y: 373, endPoint x: 175, endPoint y: 366, distance: 88.3
click at [88, 374] on button "Dispositivos Point" at bounding box center [89, 369] width 111 height 21
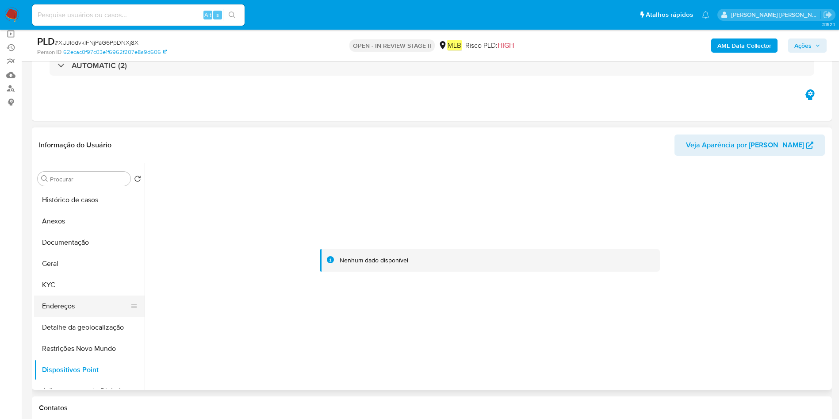
click at [80, 302] on button "Endereços" at bounding box center [85, 305] width 103 height 21
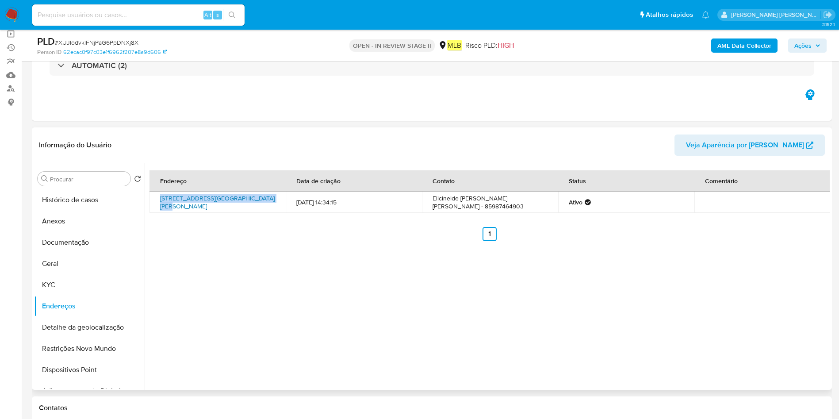
drag, startPoint x: 158, startPoint y: 195, endPoint x: 264, endPoint y: 197, distance: 106.1
click at [264, 197] on td "Avenida Presidente Costa E Silva 5581, Fortaleza, Ceará, 60862515, Brasil 5581" at bounding box center [217, 201] width 136 height 21
copy link "Avenida Presidente Costa E Silva 5581"
click at [64, 218] on button "Anexos" at bounding box center [85, 220] width 103 height 21
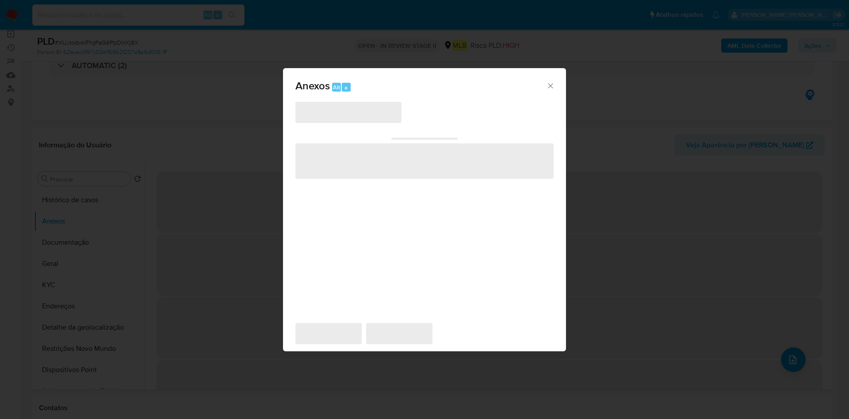
click at [793, 364] on div "Anexos Alt a ‌ ‌ ‌ ‌ ‌" at bounding box center [424, 209] width 849 height 419
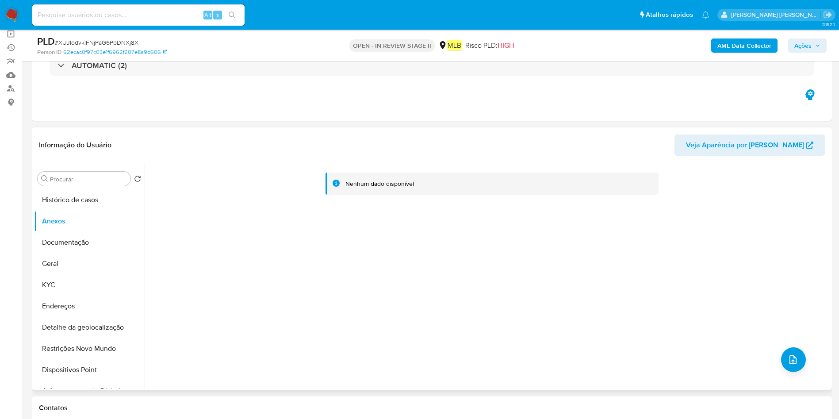
click at [744, 40] on b "AML Data Collector" at bounding box center [744, 45] width 54 height 14
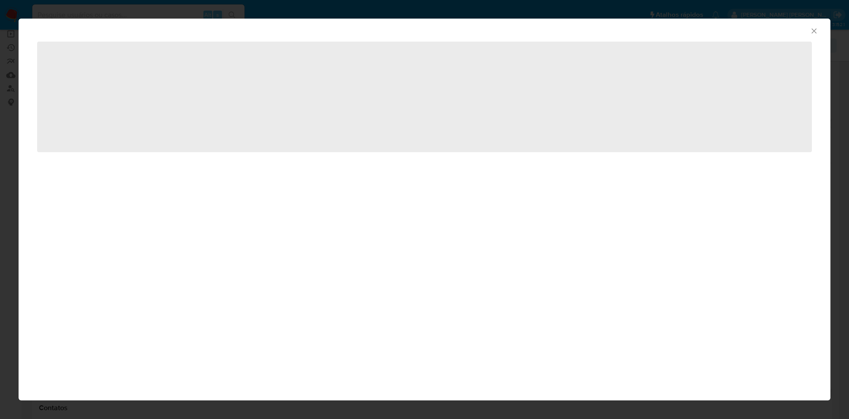
click at [347, 89] on span "‌" at bounding box center [424, 97] width 774 height 111
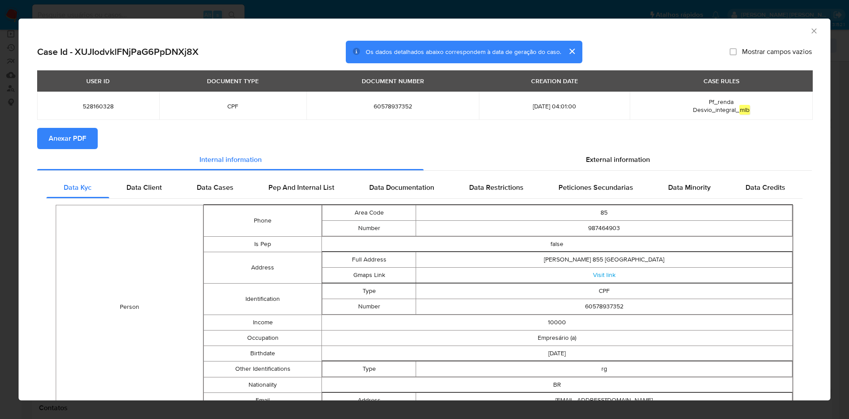
click at [81, 141] on span "Anexar PDF" at bounding box center [68, 138] width 38 height 19
click at [808, 27] on div "AML Data Collector" at bounding box center [425, 30] width 812 height 22
click at [802, 25] on div "AML Data Collector" at bounding box center [425, 30] width 812 height 22
click at [809, 32] on icon "Fechar a janela" at bounding box center [813, 31] width 9 height 9
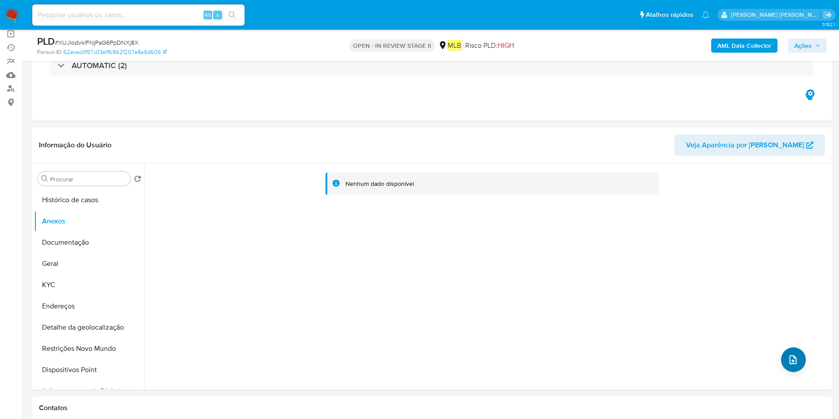
drag, startPoint x: 776, startPoint y: 358, endPoint x: 781, endPoint y: 361, distance: 5.8
click at [778, 359] on div "Nenhum dado disponível" at bounding box center [487, 276] width 685 height 226
click at [787, 359] on icon "upload-file" at bounding box center [792, 359] width 11 height 11
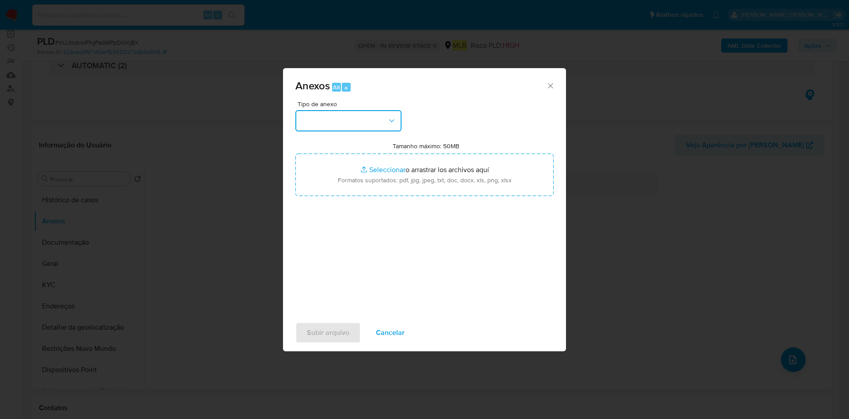
drag, startPoint x: 359, startPoint y: 113, endPoint x: 365, endPoint y: 116, distance: 6.1
click at [362, 115] on button "button" at bounding box center [348, 120] width 106 height 21
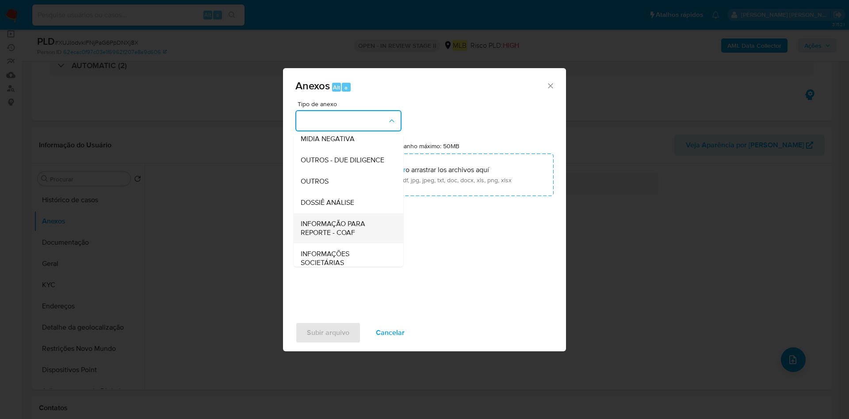
scroll to position [136, 0]
click at [359, 224] on span "INFORMAÇÃO PARA REPORTE - COAF" at bounding box center [346, 222] width 90 height 18
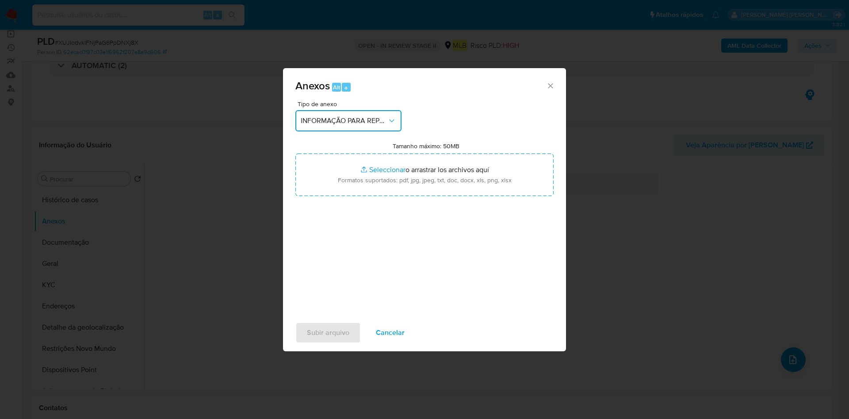
click at [348, 120] on span "INFORMAÇÃO PARA REPORTE - COAF" at bounding box center [344, 120] width 87 height 9
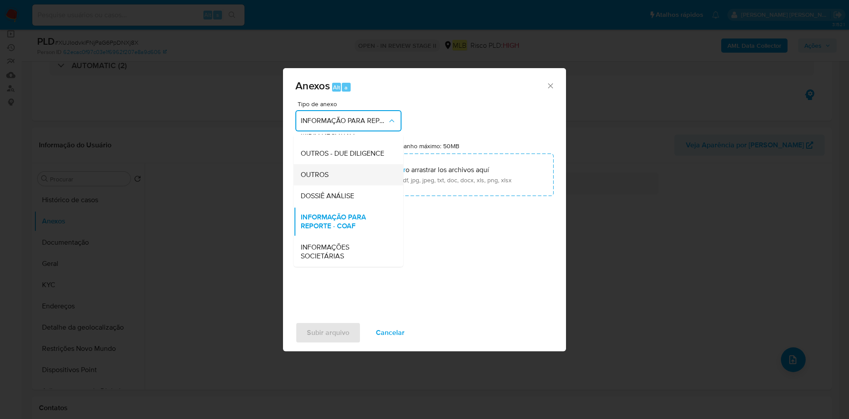
click at [338, 171] on div "OUTROS" at bounding box center [346, 174] width 90 height 21
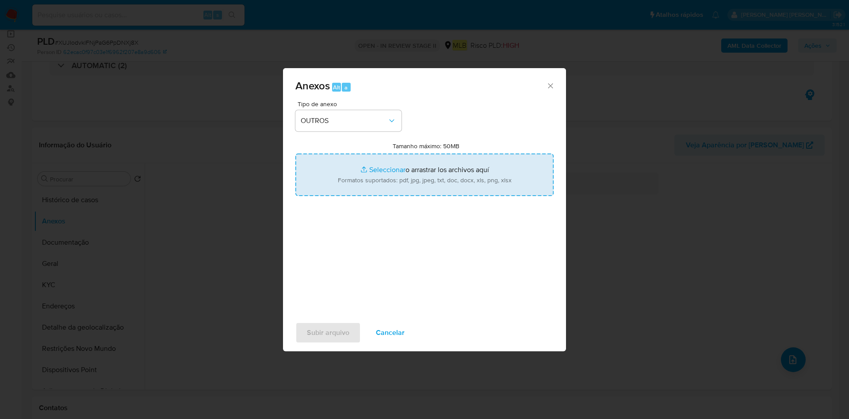
type input "C:\fakepath\SAR - XXX - CPF 60578937352 - ELICINEIDE MOURA DE SOUSA.pdf"
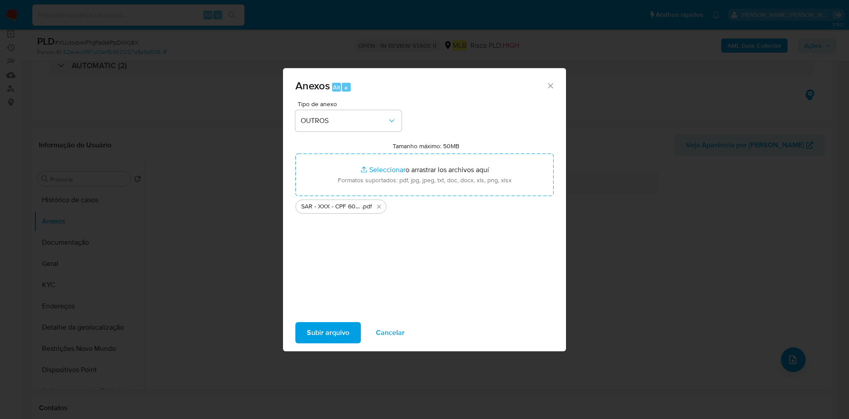
click at [336, 337] on span "Subir arquivo" at bounding box center [328, 332] width 42 height 19
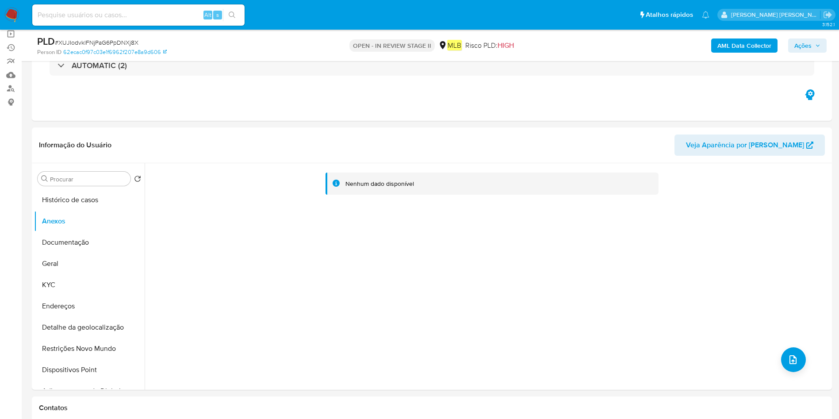
drag, startPoint x: 805, startPoint y: 56, endPoint x: 809, endPoint y: 55, distance: 4.5
click at [805, 56] on div "PLD # XUJIodvklFNjPaG6PpDNXj8X Person ID 62ecac0f97c03e1f6962f207e8a9d606 OPEN …" at bounding box center [432, 45] width 800 height 31
click at [809, 50] on span "Ações" at bounding box center [802, 45] width 17 height 14
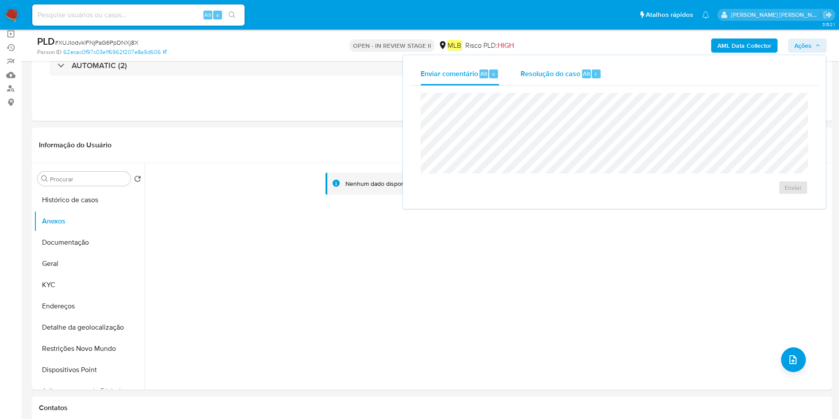
click at [575, 71] on span "Resolução do caso" at bounding box center [550, 73] width 60 height 10
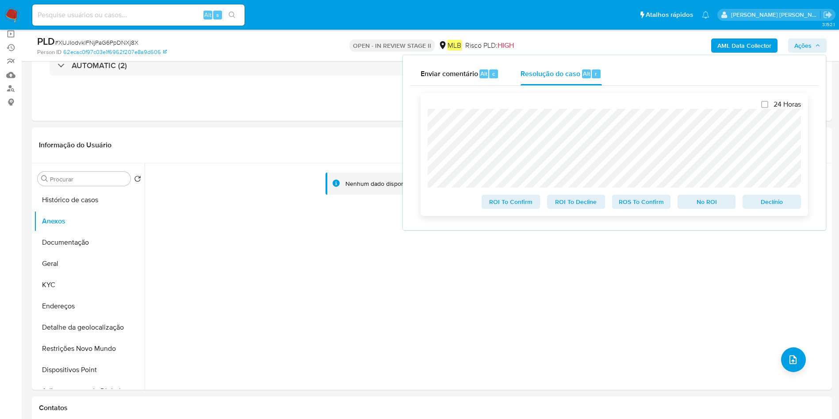
click at [646, 202] on span "ROS To Confirm" at bounding box center [641, 201] width 46 height 12
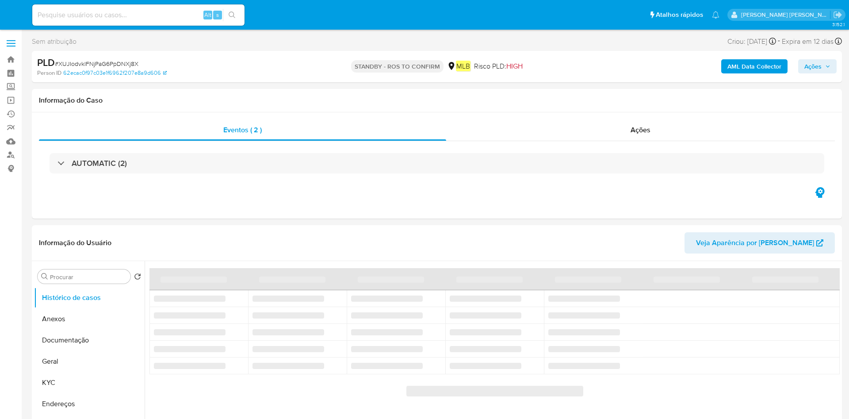
select select "10"
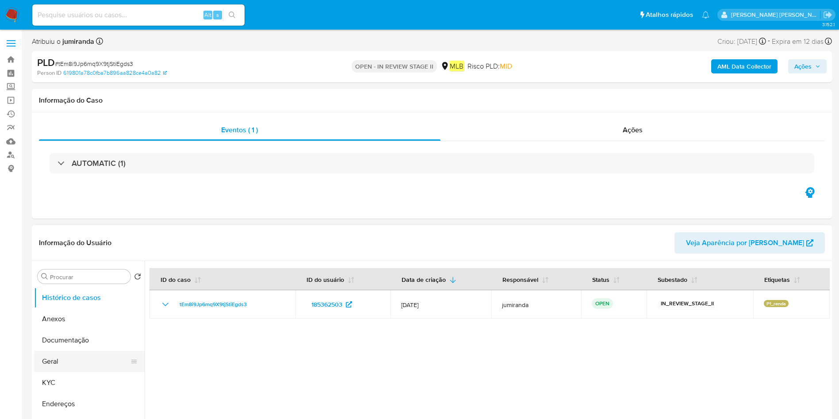
click at [57, 356] on button "Geral" at bounding box center [85, 361] width 103 height 21
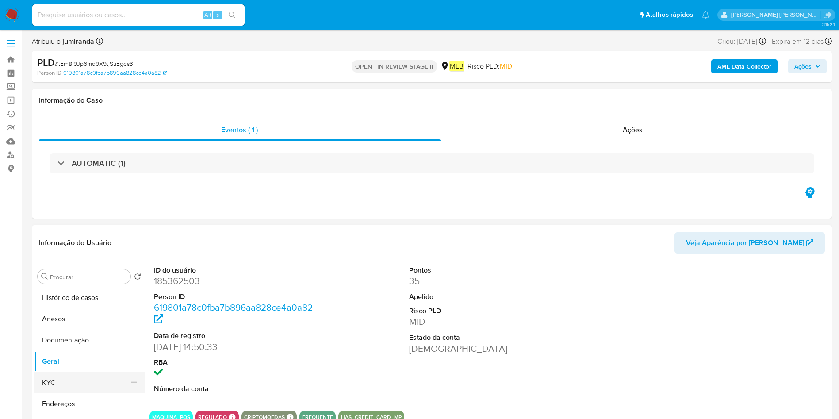
click at [68, 378] on button "KYC" at bounding box center [85, 382] width 103 height 21
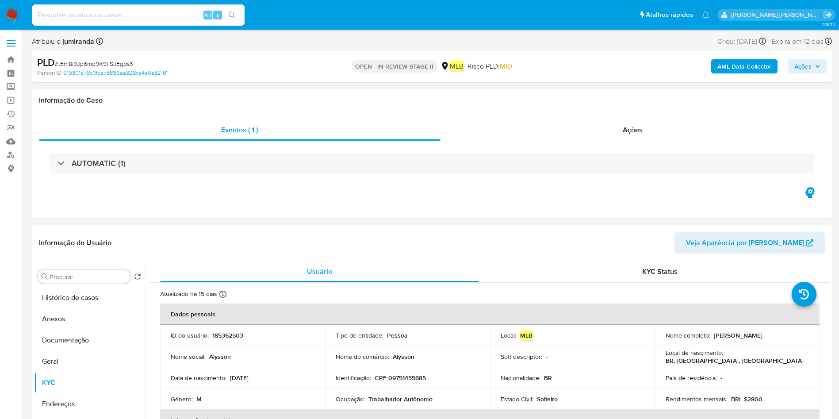
click at [420, 397] on p "Trabalhador Autônomo" at bounding box center [400, 399] width 64 height 8
copy div "Ocupação : Trabalhador Autônomo"
click at [61, 332] on button "Documentação" at bounding box center [85, 339] width 103 height 21
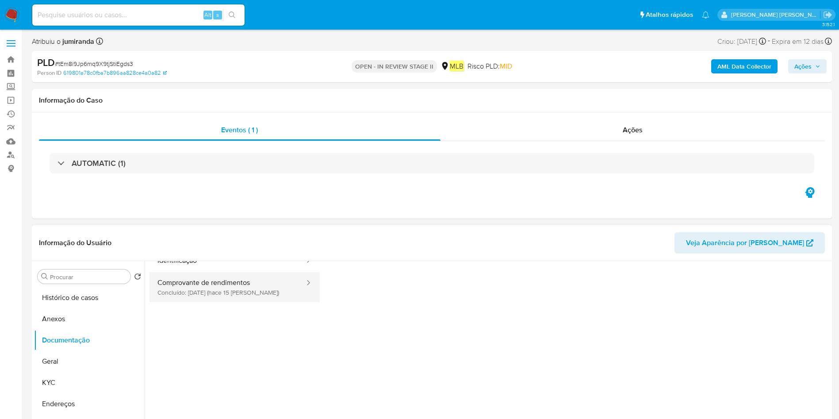
click at [233, 286] on button "Comprovante de rendimentos Concluído: [DATE] (hace 15 [PERSON_NAME])" at bounding box center [227, 287] width 156 height 30
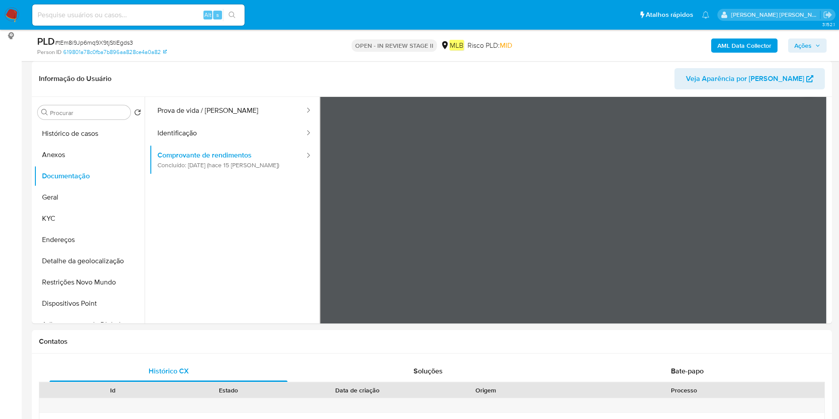
scroll to position [11, 0]
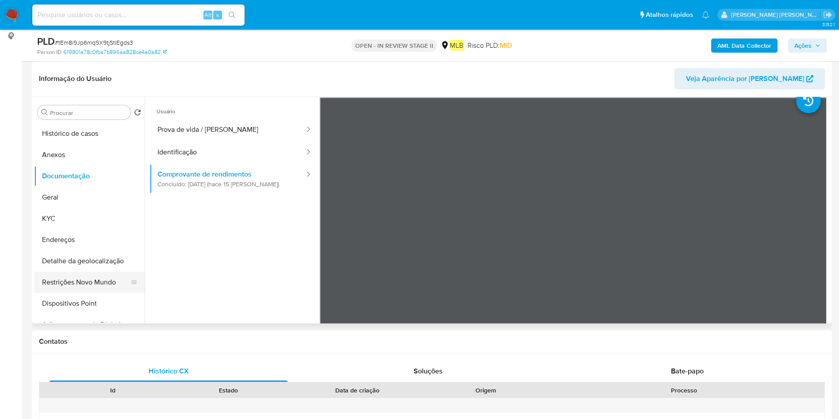
click at [87, 275] on button "Restrições Novo Mundo" at bounding box center [85, 281] width 103 height 21
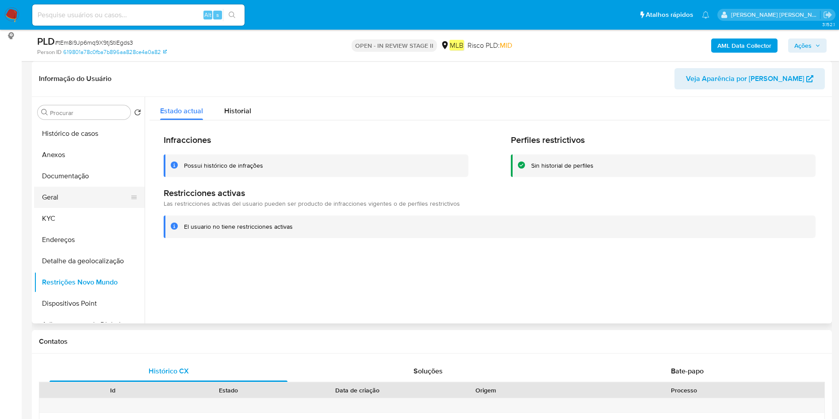
drag, startPoint x: 69, startPoint y: 194, endPoint x: 84, endPoint y: 193, distance: 15.1
click at [73, 194] on button "Geral" at bounding box center [85, 197] width 103 height 21
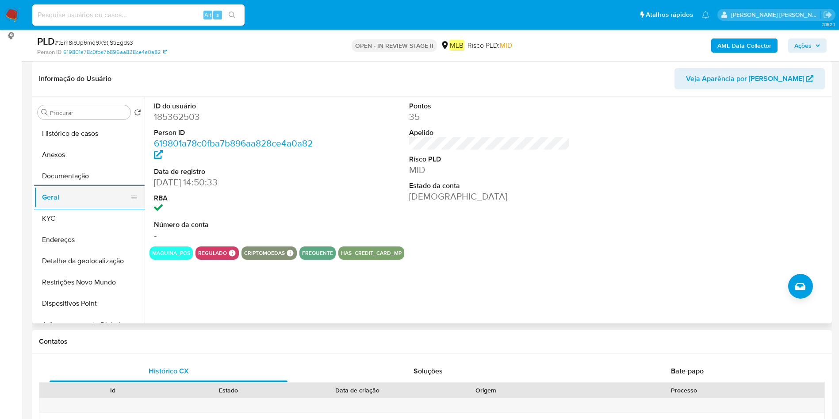
drag, startPoint x: 46, startPoint y: 215, endPoint x: 44, endPoint y: 198, distance: 16.9
click at [46, 215] on button "KYC" at bounding box center [89, 218] width 111 height 21
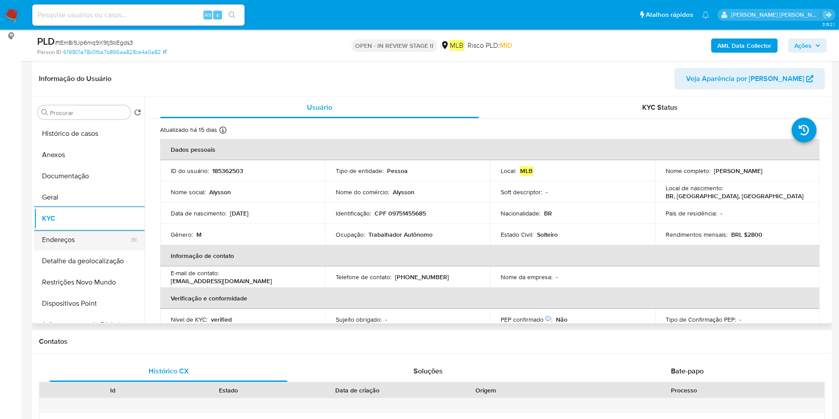
click at [85, 232] on button "Endereços" at bounding box center [85, 239] width 103 height 21
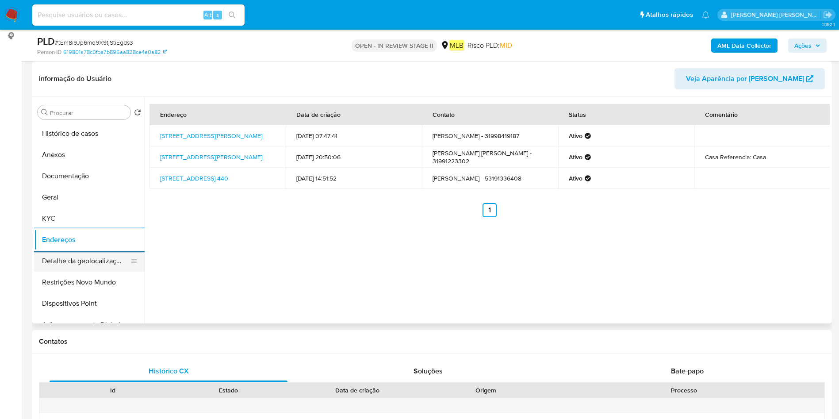
click at [73, 256] on button "Detalhe da geolocalização" at bounding box center [85, 260] width 103 height 21
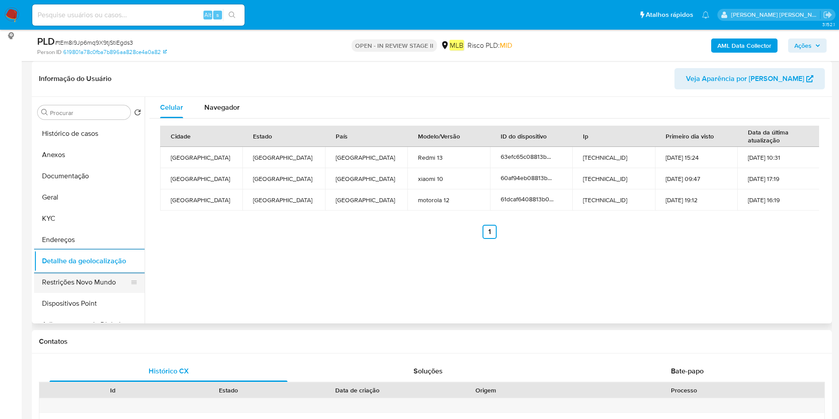
click at [77, 286] on button "Restrições Novo Mundo" at bounding box center [85, 281] width 103 height 21
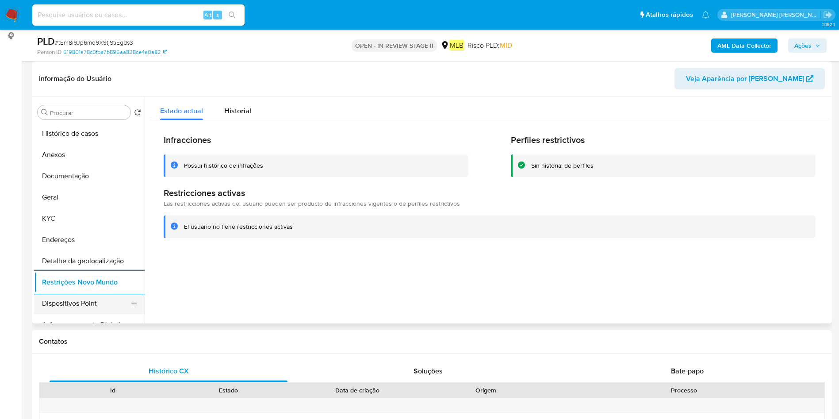
click at [76, 297] on button "Dispositivos Point" at bounding box center [85, 303] width 103 height 21
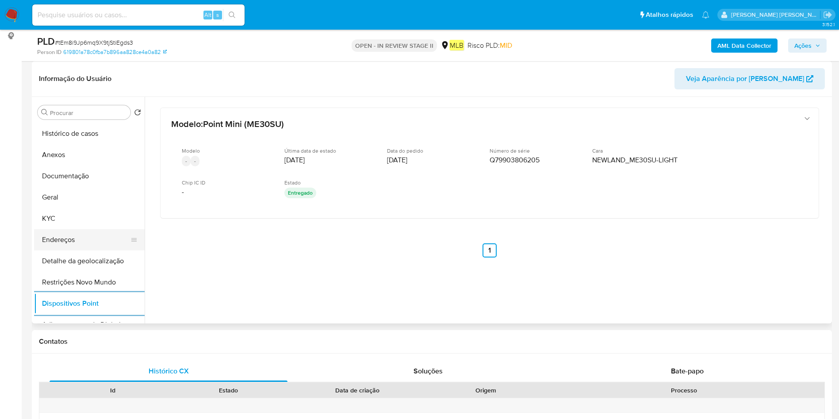
click at [68, 241] on button "Endereços" at bounding box center [85, 239] width 103 height 21
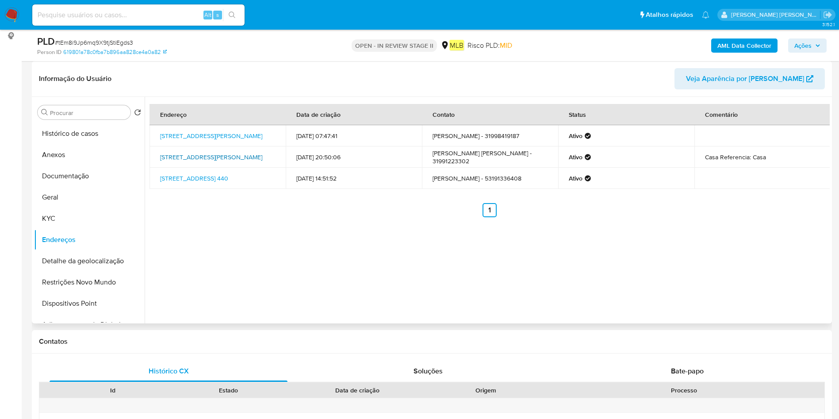
drag, startPoint x: 155, startPoint y: 155, endPoint x: 256, endPoint y: 157, distance: 100.8
click at [256, 157] on td "Rua Pedro Nava 33, Belo Horizonte, Minas Gerais, 31842280, Brasil 33" at bounding box center [217, 156] width 136 height 21
click at [739, 52] on b "AML Data Collector" at bounding box center [744, 45] width 54 height 14
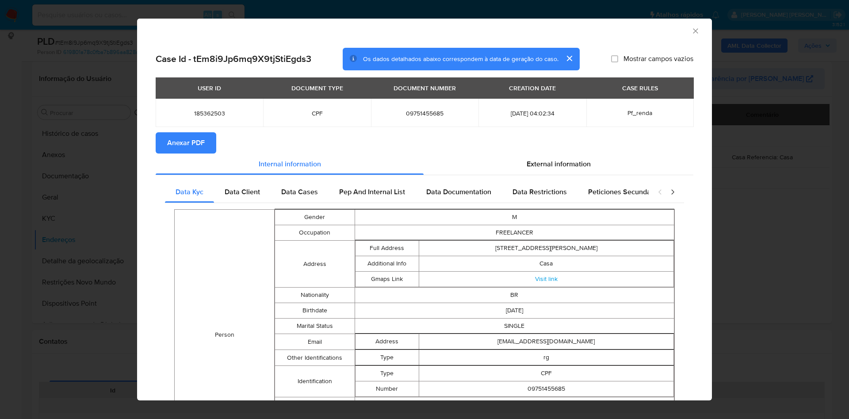
click at [203, 134] on span "Anexar PDF" at bounding box center [186, 142] width 38 height 19
click at [684, 36] on div "AML Data Collector" at bounding box center [424, 30] width 575 height 22
click at [691, 31] on icon "Fechar a janela" at bounding box center [695, 31] width 9 height 9
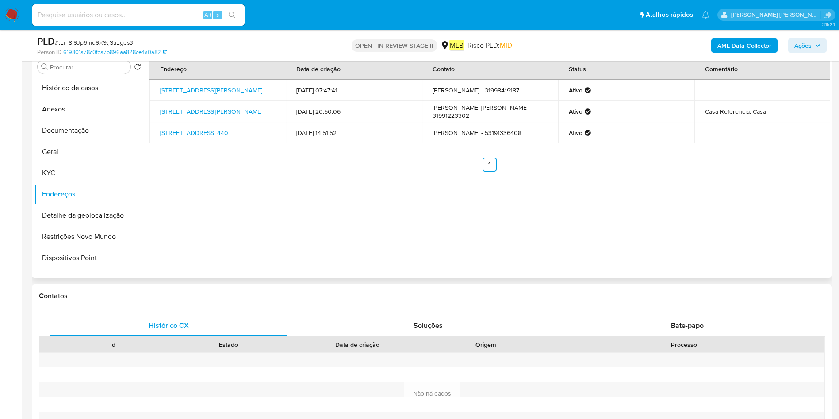
scroll to position [199, 0]
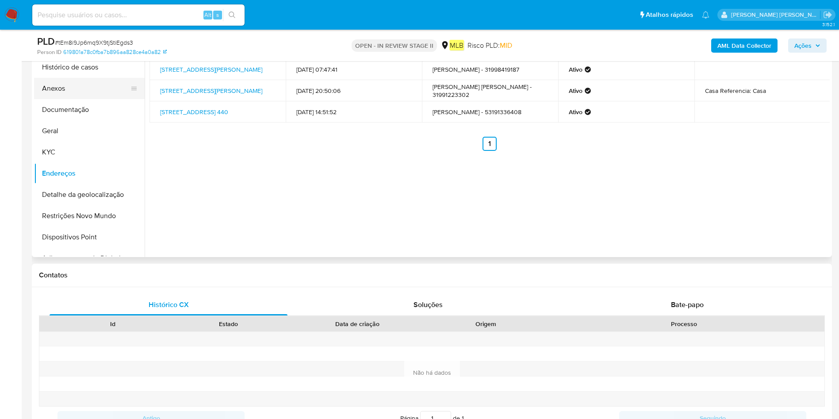
drag, startPoint x: 84, startPoint y: 88, endPoint x: 101, endPoint y: 93, distance: 17.3
click at [85, 88] on button "Anexos" at bounding box center [85, 88] width 103 height 21
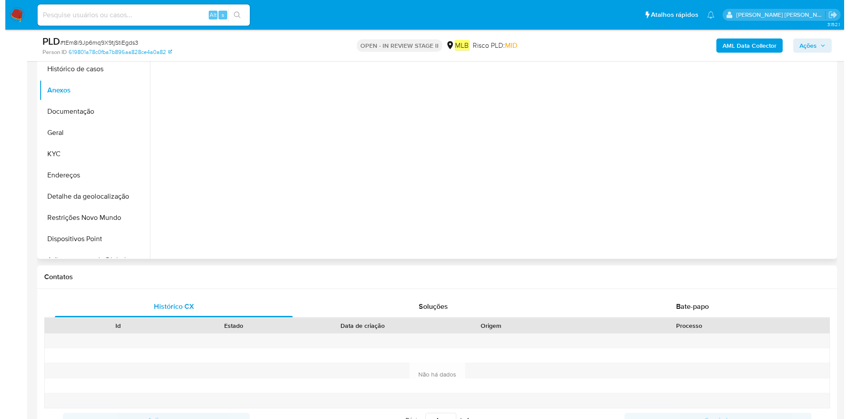
scroll to position [133, 0]
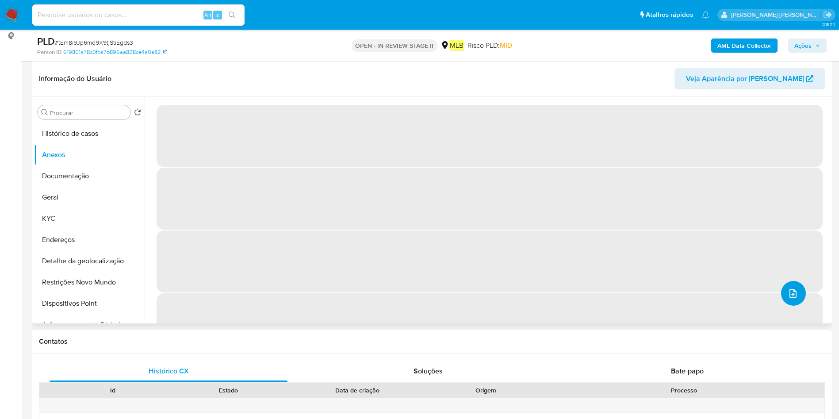
click at [787, 292] on icon "upload-file" at bounding box center [792, 293] width 11 height 11
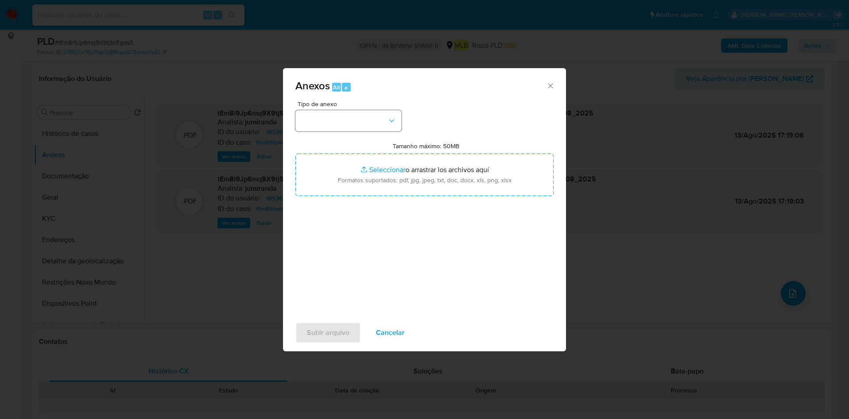
click at [371, 123] on button "button" at bounding box center [348, 120] width 106 height 21
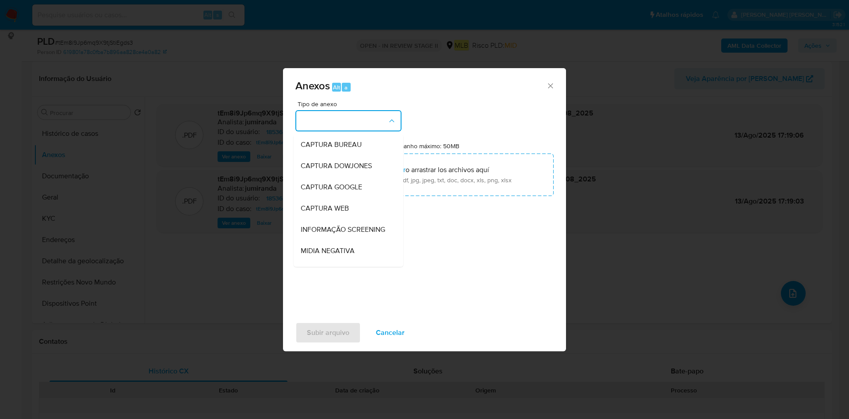
click at [371, 123] on button "button" at bounding box center [348, 120] width 106 height 21
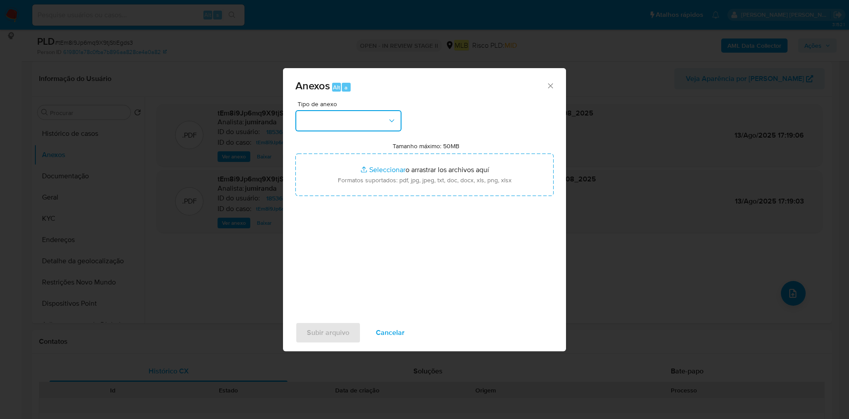
click at [371, 123] on button "button" at bounding box center [348, 120] width 106 height 21
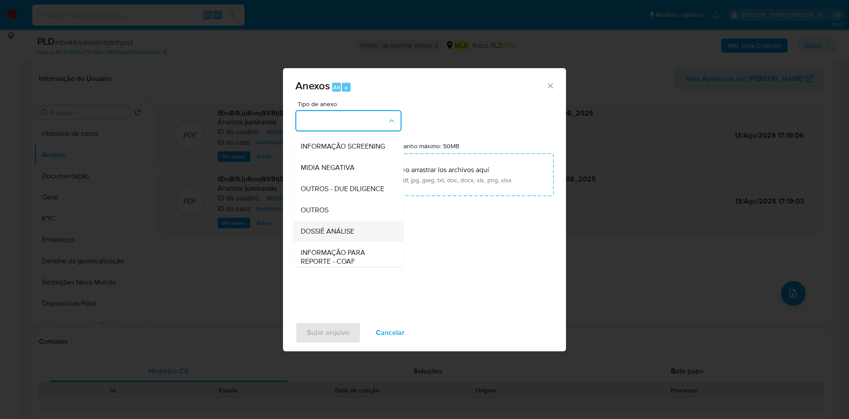
scroll to position [136, 0]
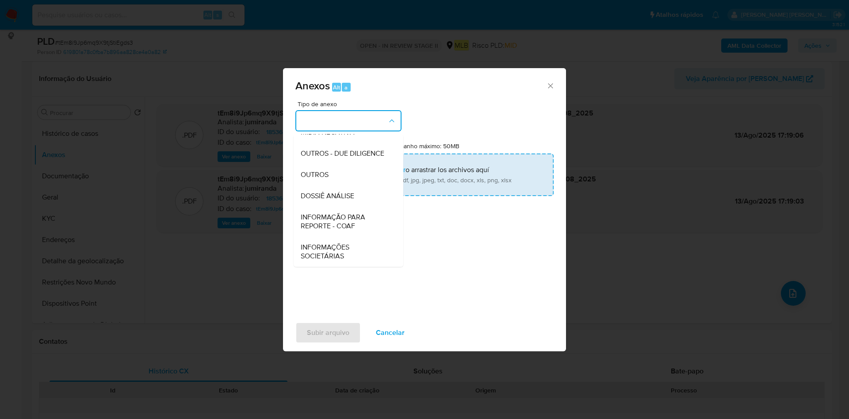
drag, startPoint x: 329, startPoint y: 215, endPoint x: 405, endPoint y: 187, distance: 81.7
click at [330, 216] on span "INFORMAÇÃO PARA REPORTE - COAF" at bounding box center [346, 222] width 90 height 18
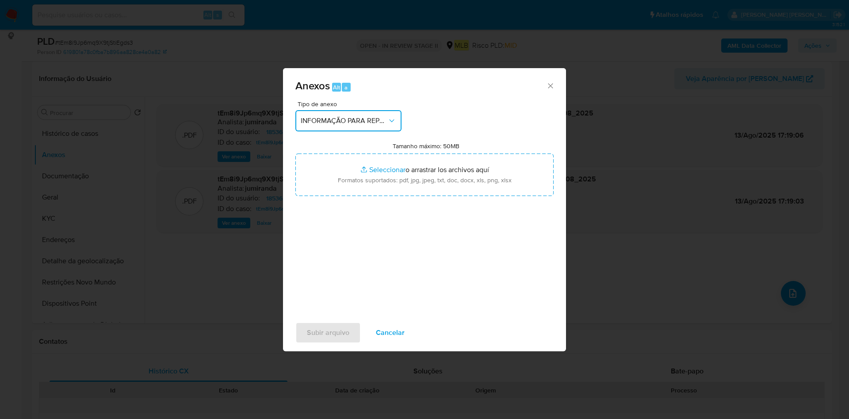
click at [348, 125] on span "INFORMAÇÃO PARA REPORTE - COAF" at bounding box center [344, 120] width 87 height 9
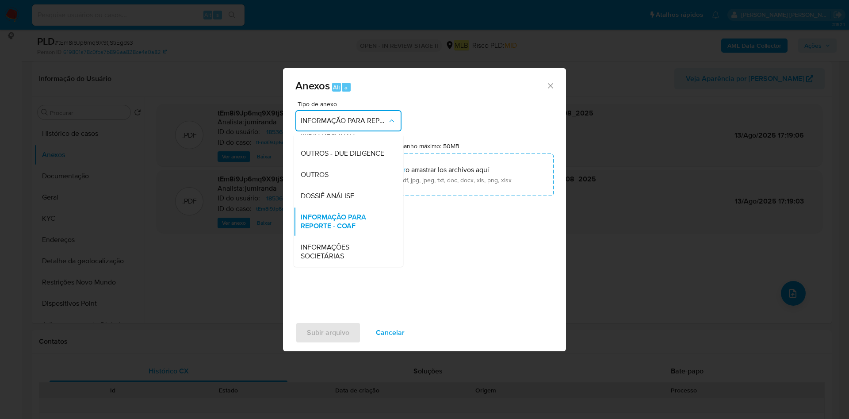
drag, startPoint x: 334, startPoint y: 172, endPoint x: 454, endPoint y: 112, distance: 134.0
click at [336, 173] on div "OUTROS" at bounding box center [346, 174] width 90 height 21
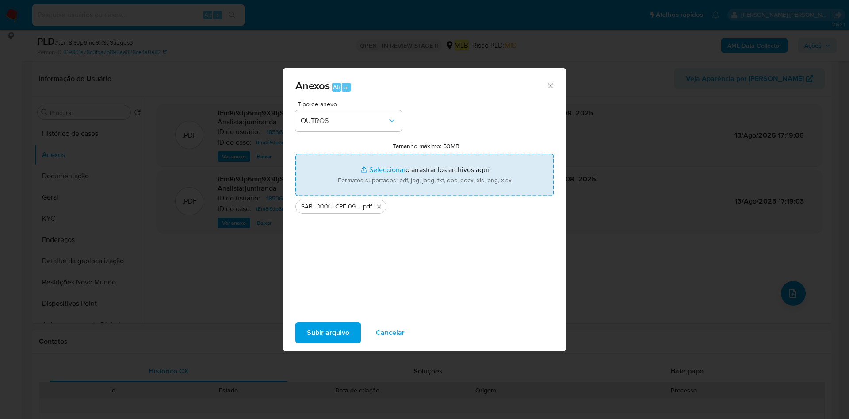
type input "C:\fakepath\Mulan 185362503_2025_08_11_10_23_34.xlsx"
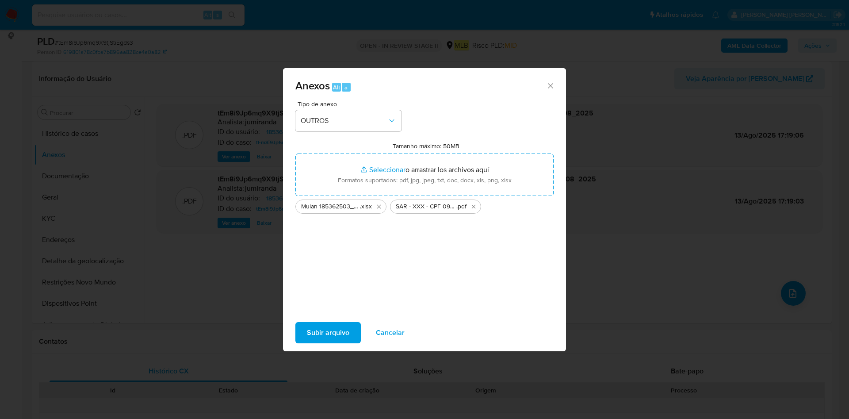
click at [327, 324] on span "Subir arquivo" at bounding box center [328, 332] width 42 height 19
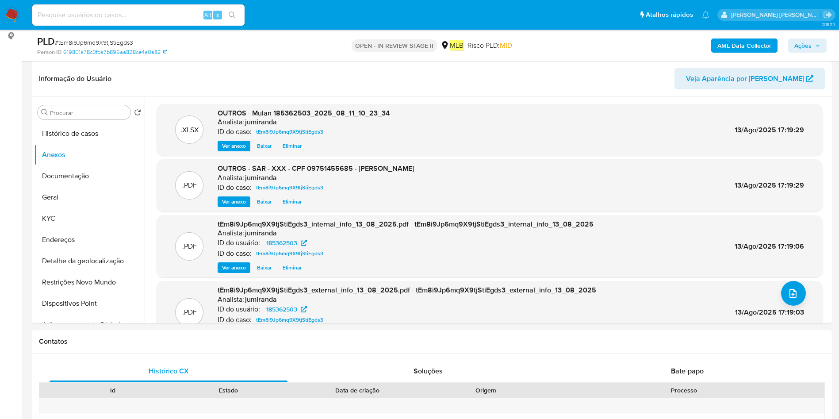
drag, startPoint x: 816, startPoint y: 46, endPoint x: 810, endPoint y: 47, distance: 5.6
click at [816, 46] on icon "button" at bounding box center [817, 45] width 5 height 5
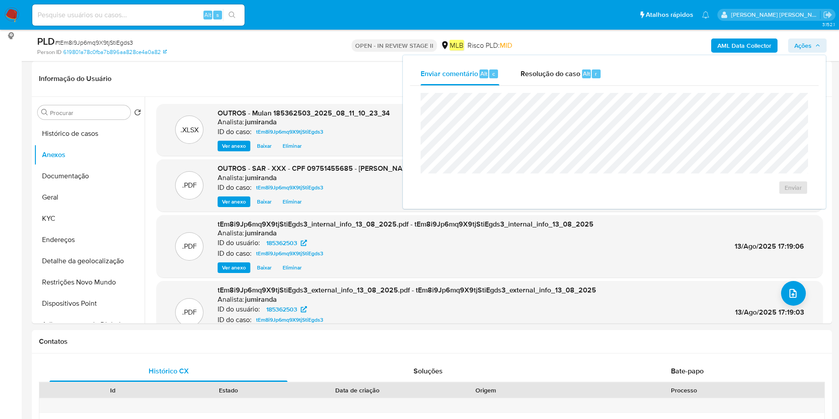
drag, startPoint x: 561, startPoint y: 82, endPoint x: 561, endPoint y: 92, distance: 9.7
click at [561, 81] on div "Resolução do caso Alt r" at bounding box center [560, 73] width 81 height 23
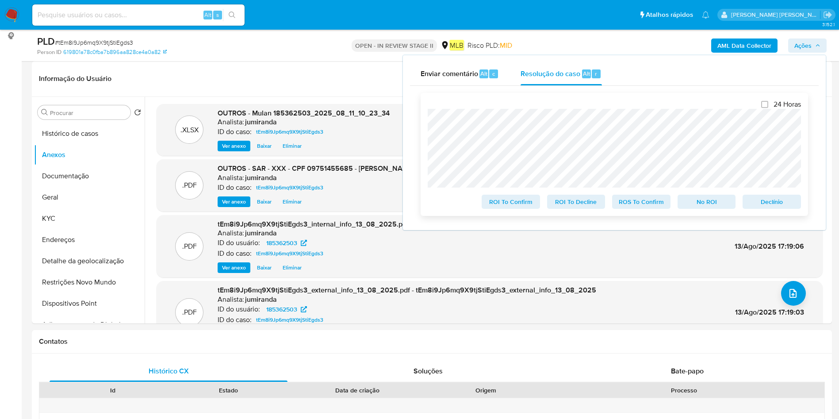
click at [645, 206] on span "ROS To Confirm" at bounding box center [641, 201] width 46 height 12
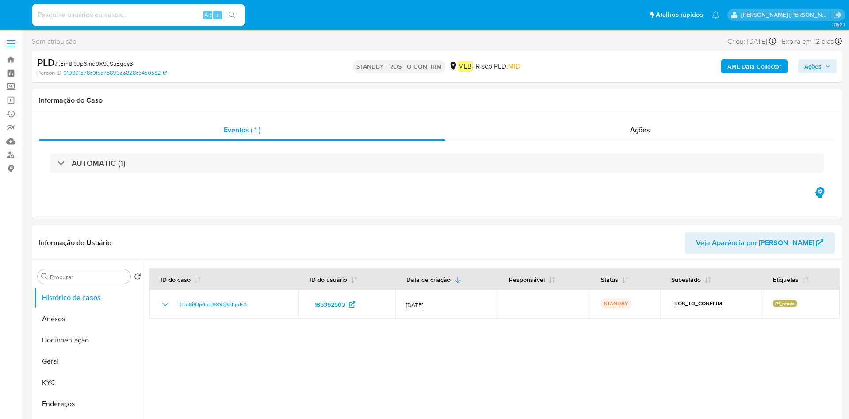
select select "10"
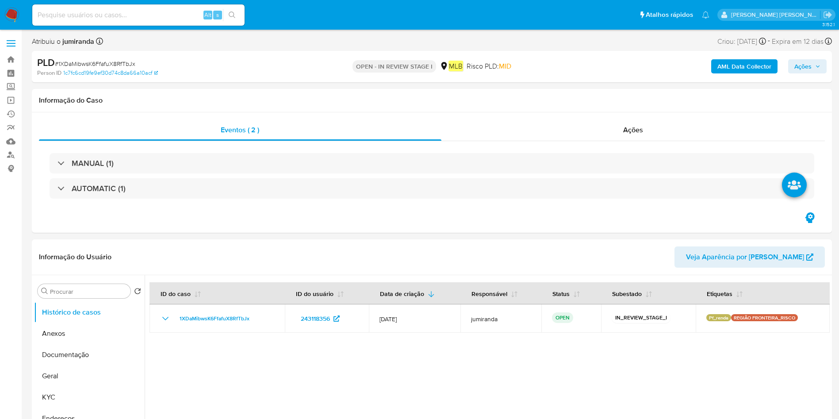
select select "10"
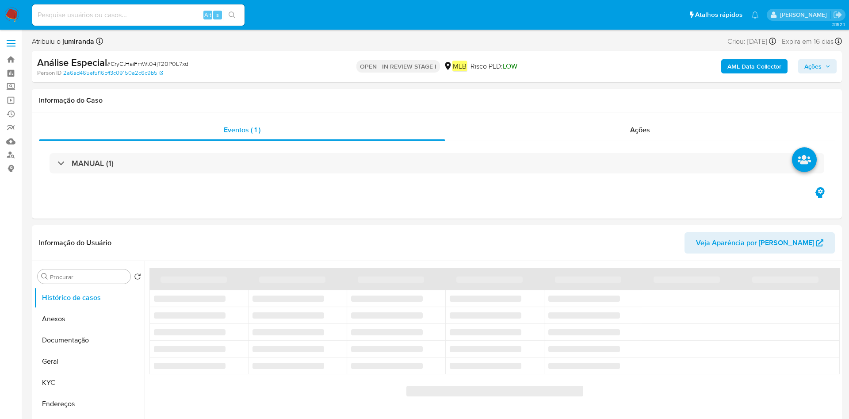
select select "10"
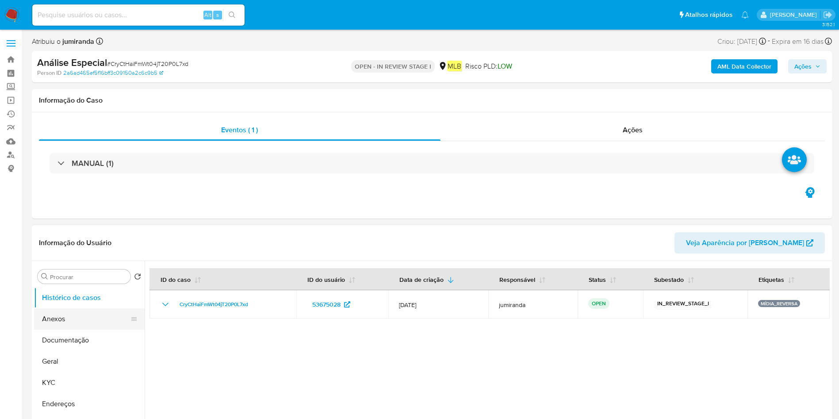
click at [60, 320] on button "Anexos" at bounding box center [85, 318] width 103 height 21
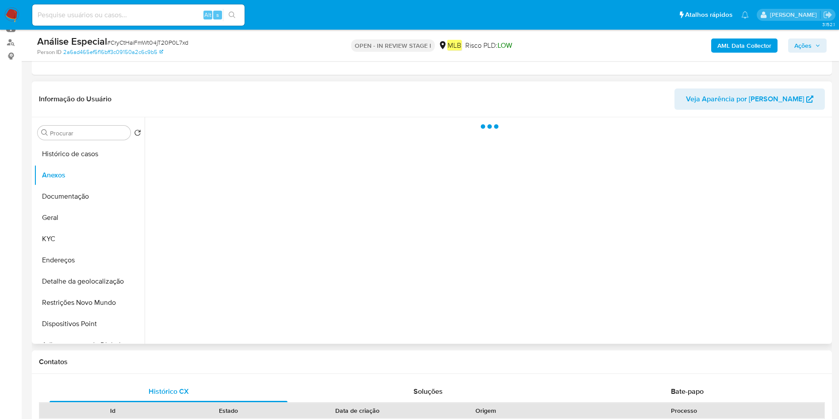
scroll to position [133, 0]
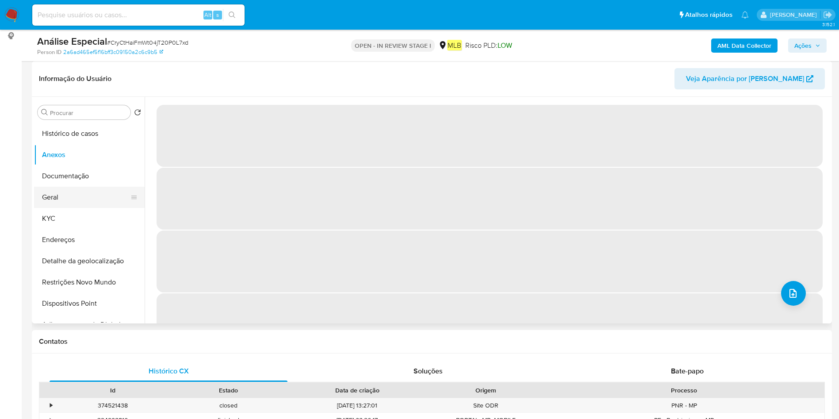
click at [82, 199] on button "Geral" at bounding box center [85, 197] width 103 height 21
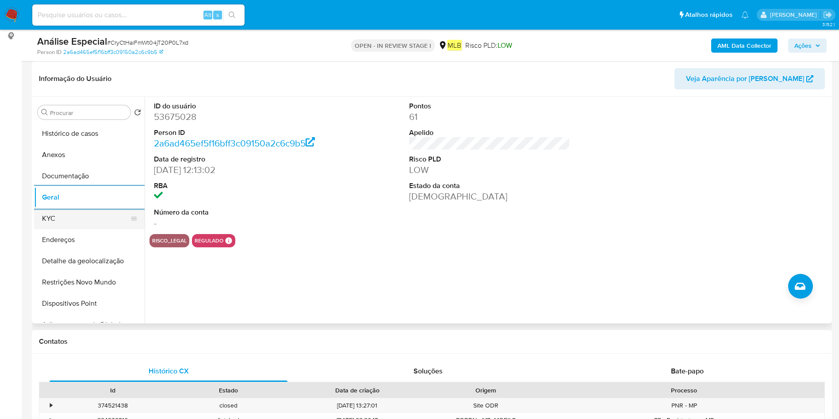
drag, startPoint x: 84, startPoint y: 224, endPoint x: 95, endPoint y: 228, distance: 11.7
click at [84, 224] on button "KYC" at bounding box center [85, 218] width 103 height 21
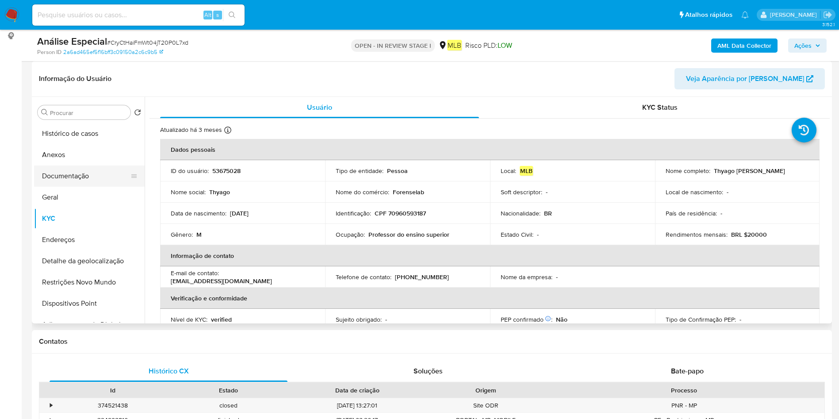
click at [89, 170] on button "Documentação" at bounding box center [85, 175] width 103 height 21
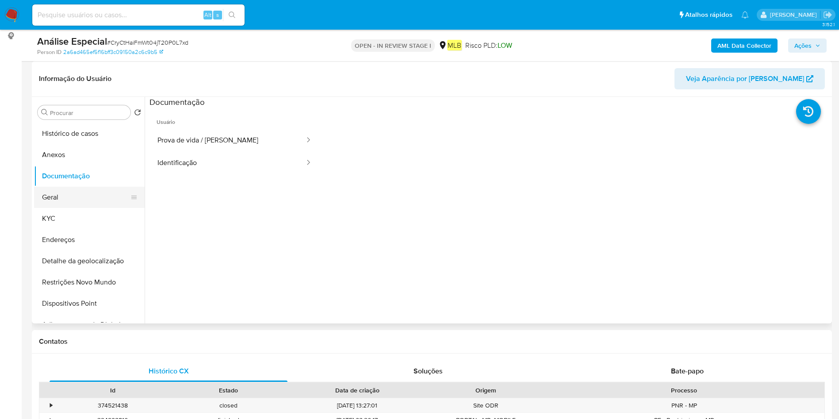
click at [56, 198] on button "Geral" at bounding box center [85, 197] width 103 height 21
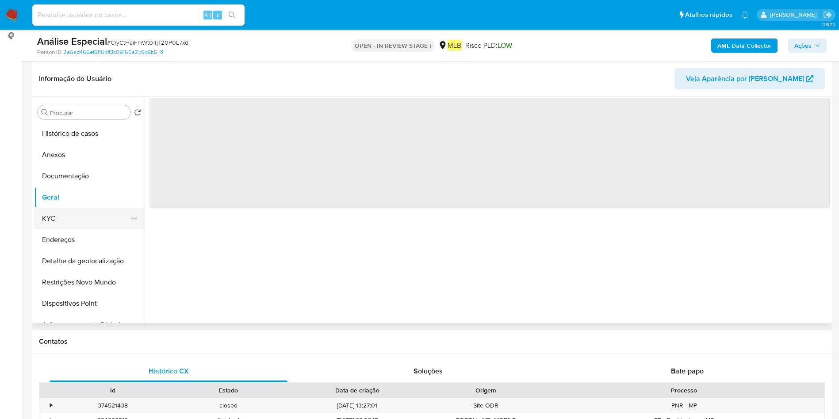
click at [53, 223] on button "KYC" at bounding box center [85, 218] width 103 height 21
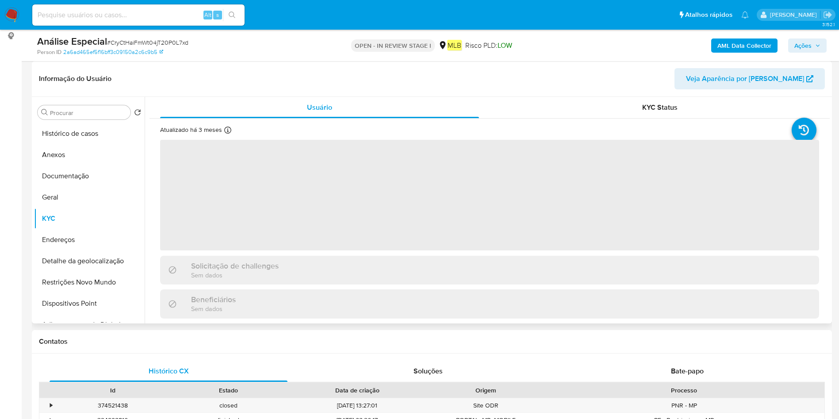
click at [388, 239] on span "‌" at bounding box center [489, 195] width 659 height 111
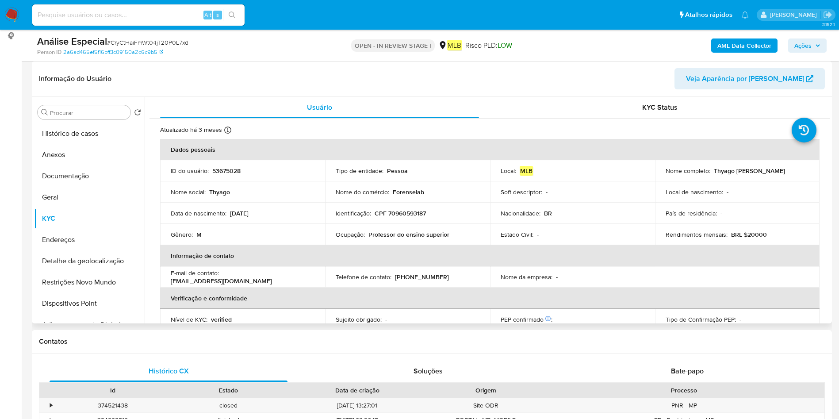
click at [410, 236] on p "Professor do ensino superior" at bounding box center [408, 234] width 81 height 8
click at [415, 238] on p "Professor do ensino superior" at bounding box center [408, 234] width 81 height 8
click at [445, 230] on p "Professor do ensino superior" at bounding box center [408, 234] width 81 height 8
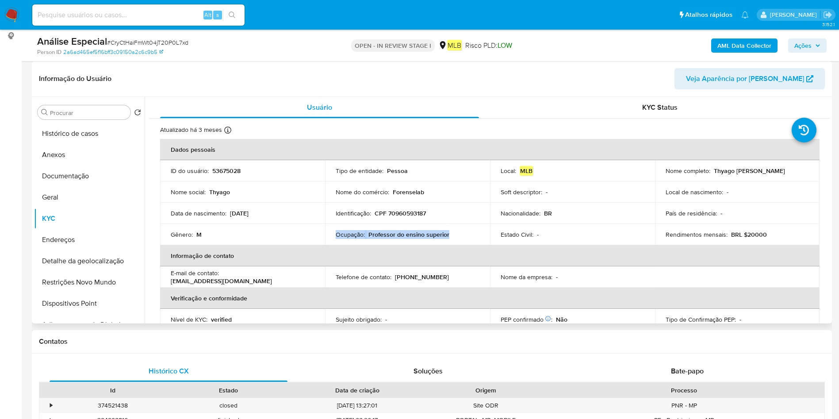
click at [445, 230] on p "Professor do ensino superior" at bounding box center [408, 234] width 81 height 8
copy div "Ocupação : Professor do ensino superior"
drag, startPoint x: 95, startPoint y: 171, endPoint x: 99, endPoint y: 174, distance: 5.3
click at [95, 171] on button "Documentação" at bounding box center [85, 175] width 103 height 21
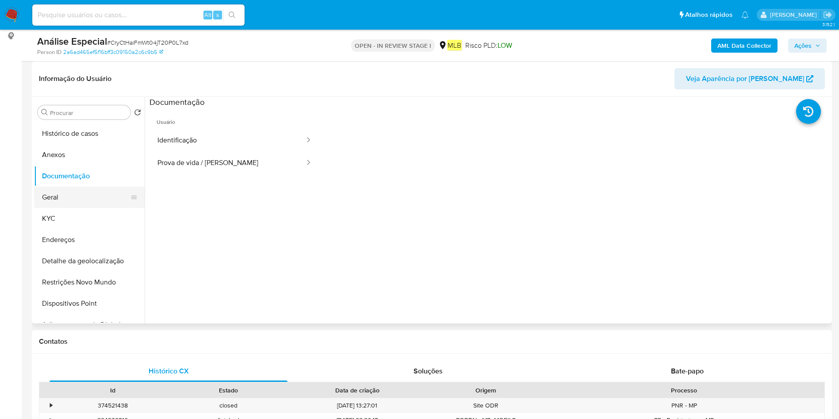
click at [64, 199] on button "Geral" at bounding box center [85, 197] width 103 height 21
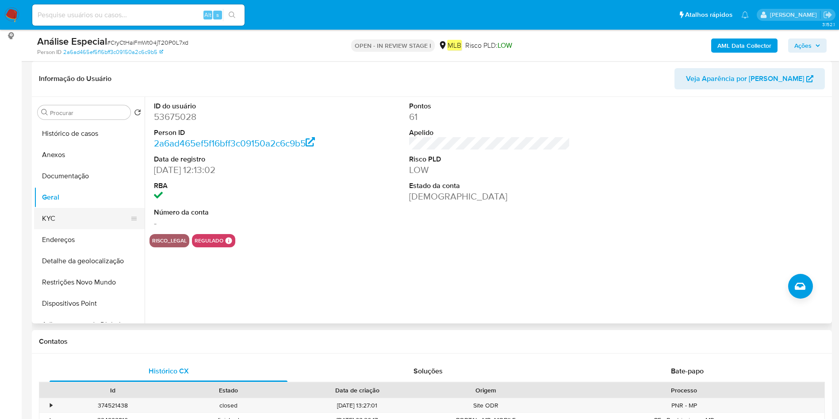
click at [75, 215] on button "KYC" at bounding box center [85, 218] width 103 height 21
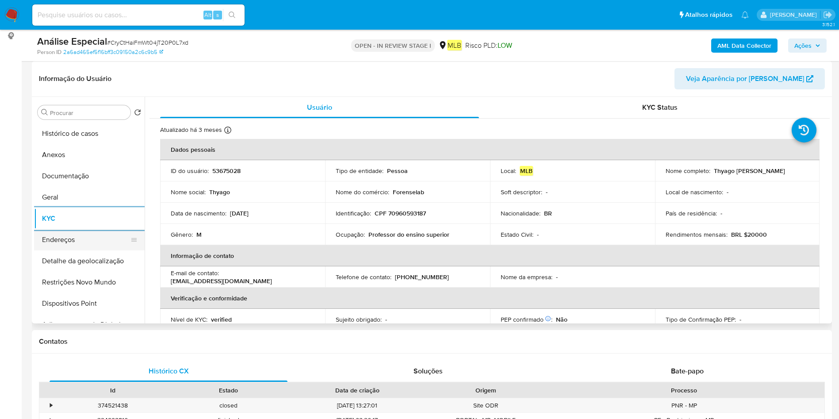
click at [94, 248] on button "Endereços" at bounding box center [85, 239] width 103 height 21
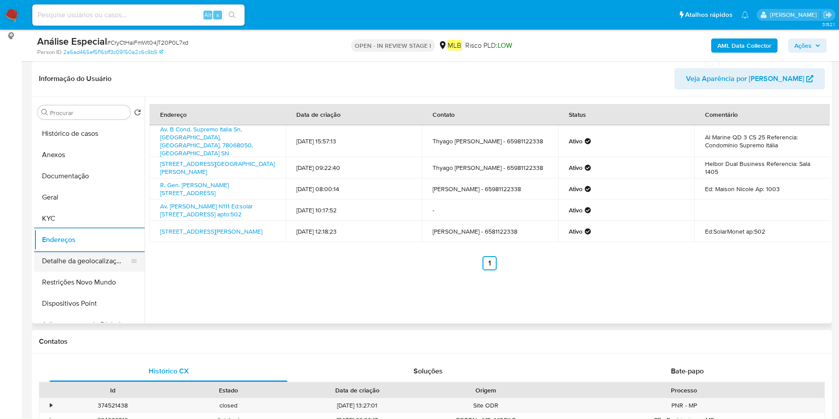
click at [84, 265] on button "Detalhe da geolocalização" at bounding box center [85, 260] width 103 height 21
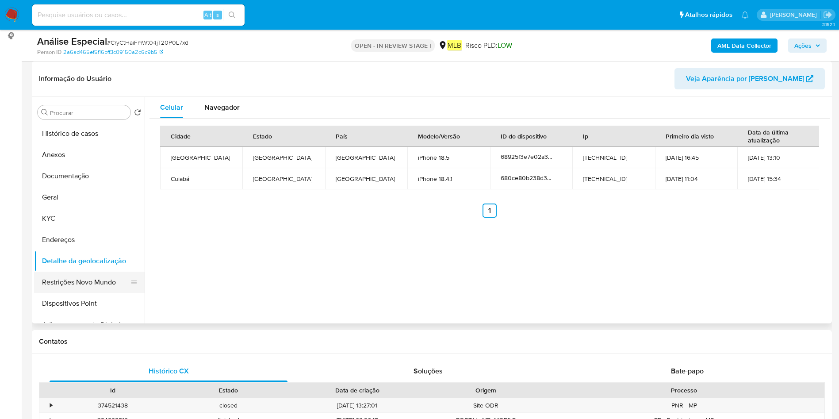
click at [85, 275] on button "Restrições Novo Mundo" at bounding box center [85, 281] width 103 height 21
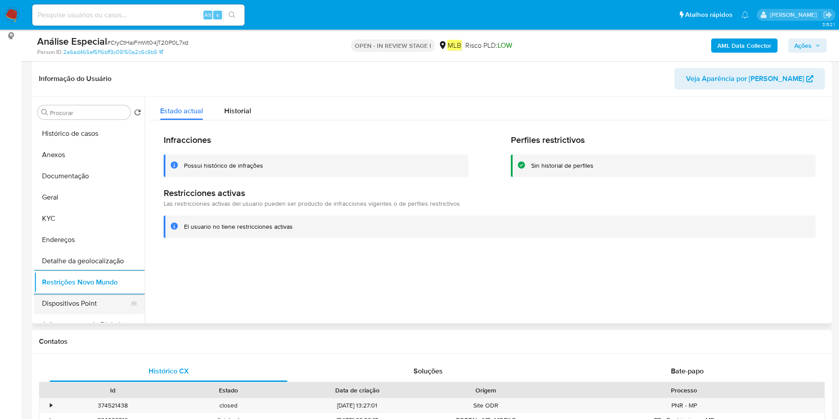
click at [85, 297] on button "Dispositivos Point" at bounding box center [85, 303] width 103 height 21
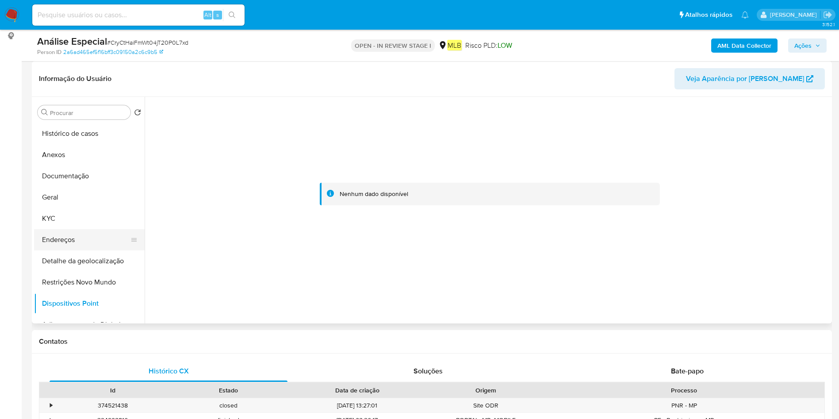
click at [52, 240] on button "Endereços" at bounding box center [85, 239] width 103 height 21
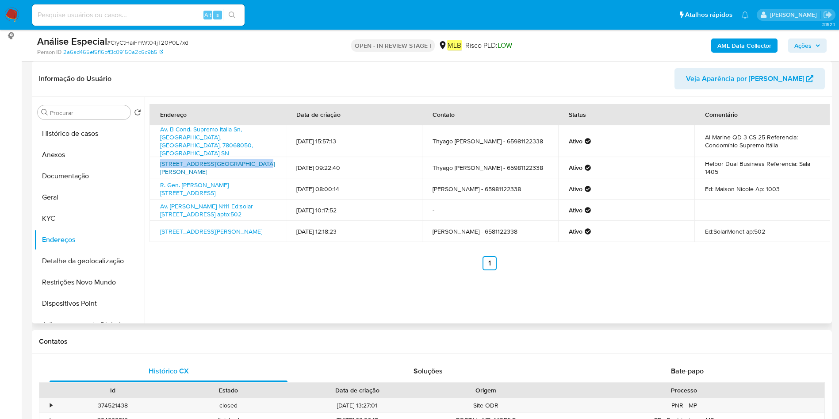
drag, startPoint x: 155, startPoint y: 149, endPoint x: 251, endPoint y: 149, distance: 95.9
click at [251, 157] on td "[STREET_ADDRESS][GEOGRAPHIC_DATA][PERSON_NAME]" at bounding box center [217, 167] width 136 height 21
copy link "[STREET_ADDRESS][PERSON_NAME]"
drag, startPoint x: 79, startPoint y: 157, endPoint x: 145, endPoint y: 166, distance: 66.9
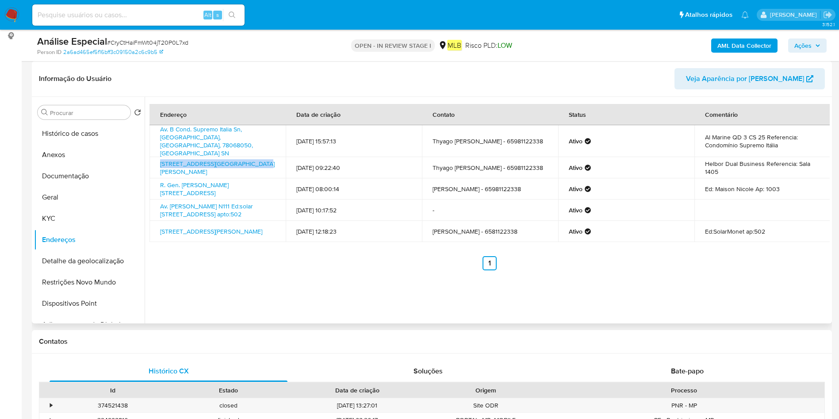
click at [78, 157] on button "Anexos" at bounding box center [89, 154] width 111 height 21
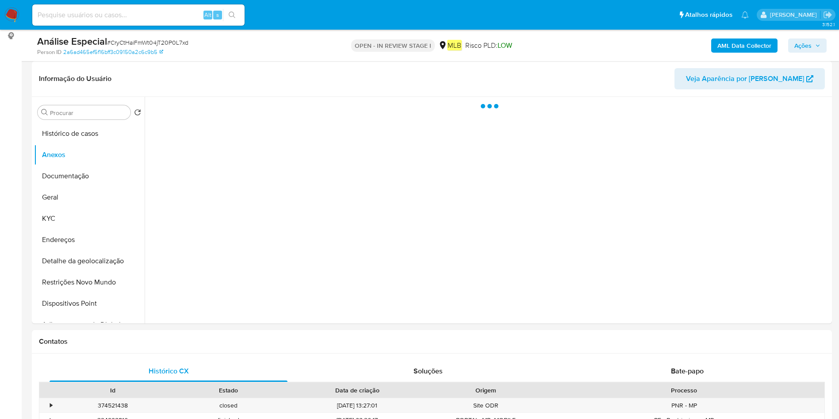
click at [751, 56] on div "Análise Especial # CryCtHaiFmWt04jT20P0L7xd Person ID 2a6ad465ef5f16bff3c09150a…" at bounding box center [432, 45] width 800 height 31
click at [723, 39] on b "AML Data Collector" at bounding box center [744, 45] width 54 height 14
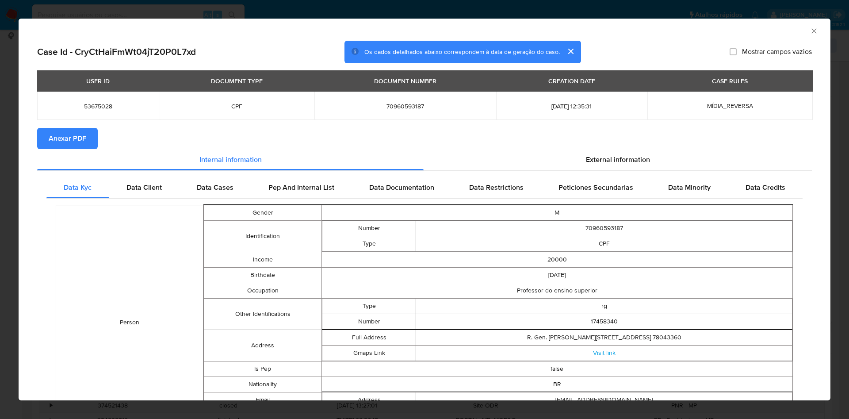
click at [95, 136] on button "Anexar PDF" at bounding box center [67, 138] width 61 height 21
click at [809, 30] on icon "Fechar a janela" at bounding box center [813, 31] width 9 height 9
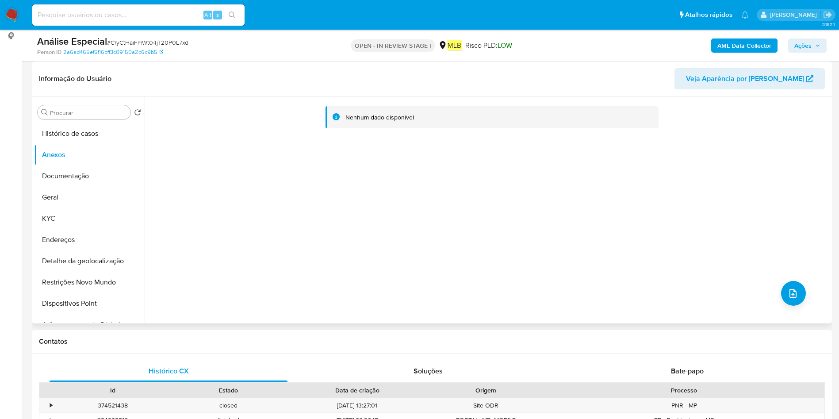
drag, startPoint x: 800, startPoint y: 300, endPoint x: 767, endPoint y: 271, distance: 43.8
click at [800, 300] on div "Nenhum dado disponível" at bounding box center [487, 210] width 685 height 226
click at [791, 296] on icon "upload-file" at bounding box center [792, 293] width 11 height 11
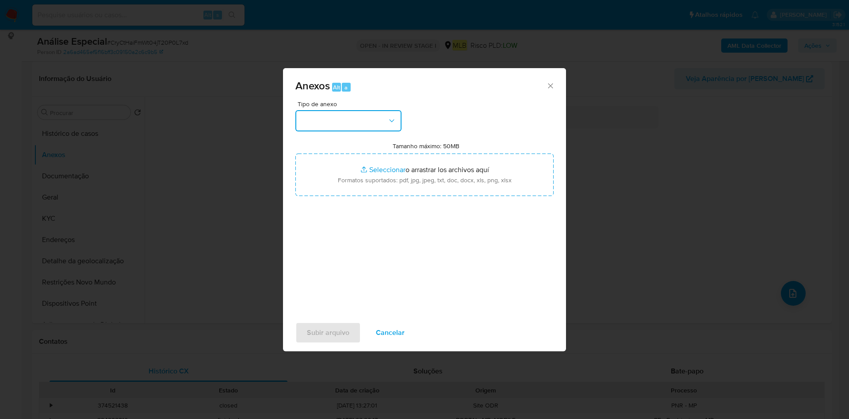
click at [378, 123] on button "button" at bounding box center [348, 120] width 106 height 21
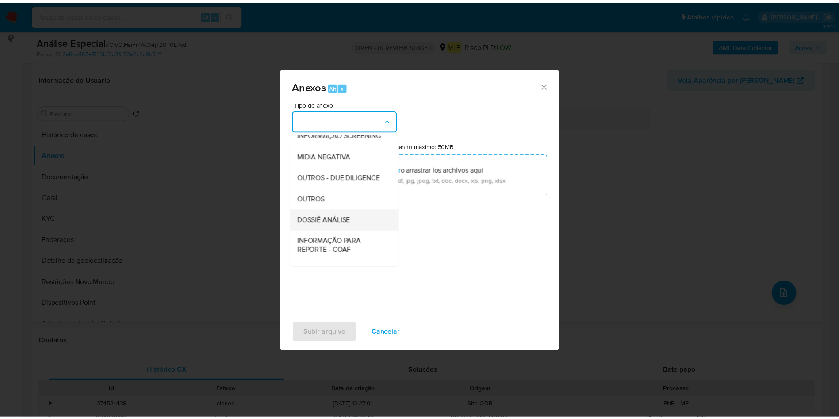
scroll to position [136, 0]
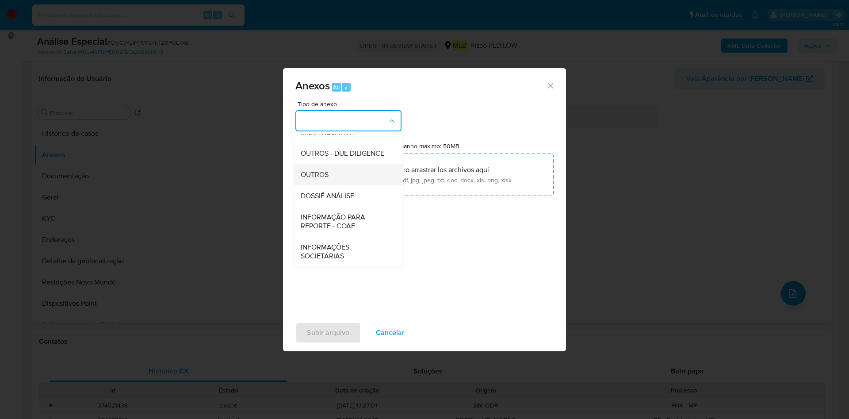
click at [341, 173] on div "OUTROS" at bounding box center [346, 174] width 90 height 21
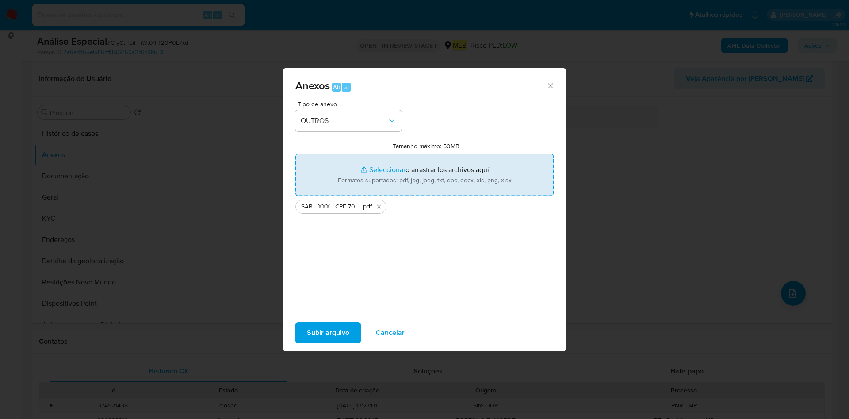
type input "C:\fakepath\Mulan 53675028_2025_08_11_11_32_32.xlsx"
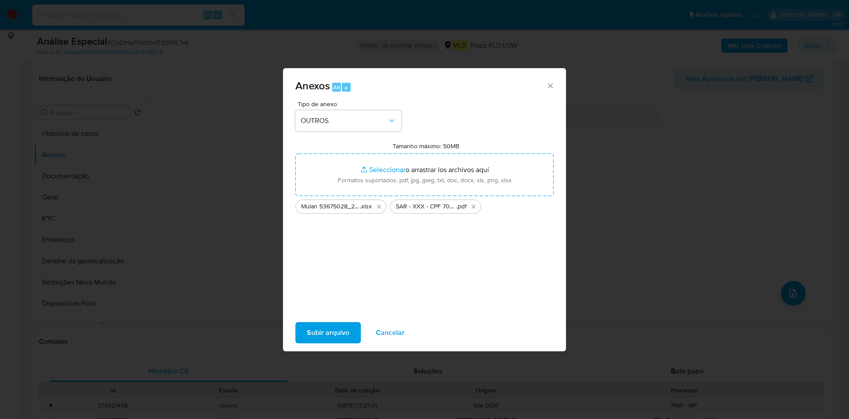
click at [311, 331] on span "Subir arquivo" at bounding box center [328, 332] width 42 height 19
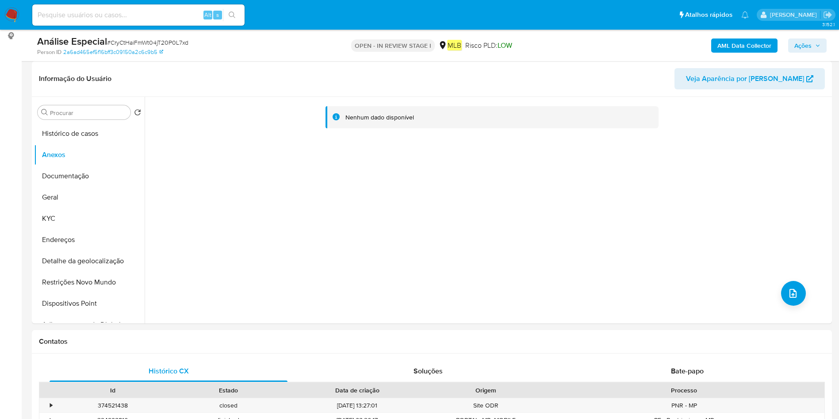
click at [806, 47] on span "Ações" at bounding box center [802, 45] width 17 height 14
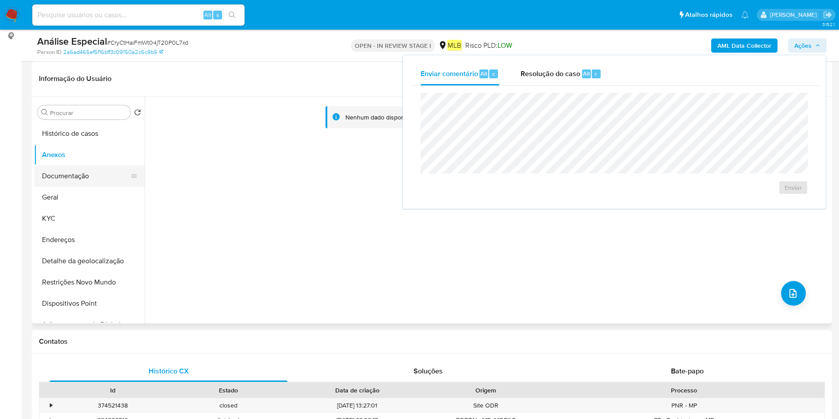
click at [52, 184] on button "Documentação" at bounding box center [85, 175] width 103 height 21
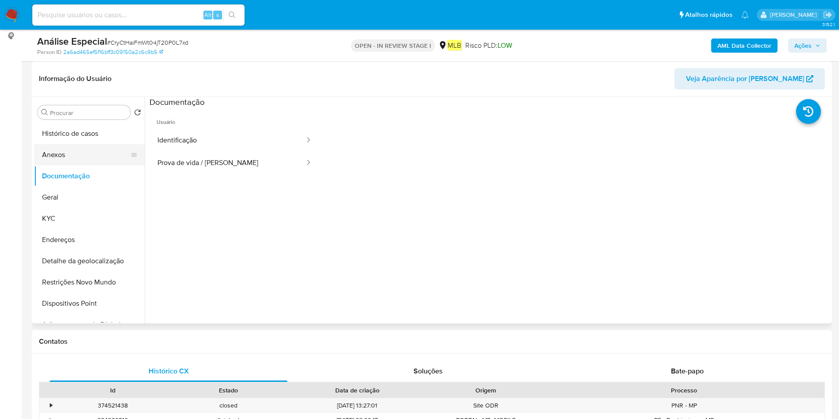
click at [66, 152] on button "Anexos" at bounding box center [85, 154] width 103 height 21
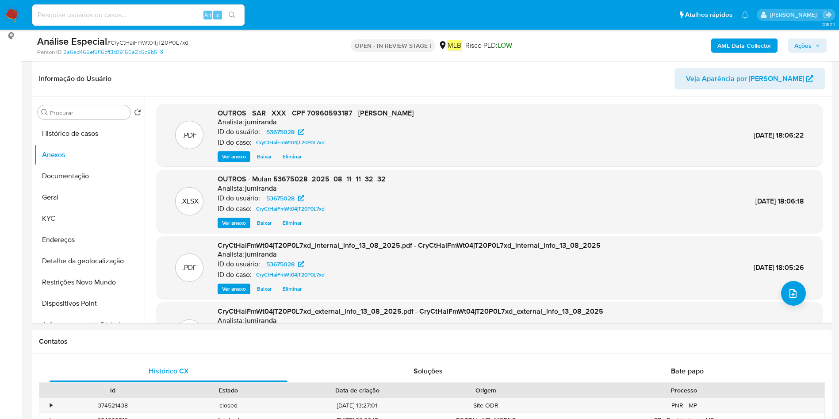
click at [806, 51] on span "Ações" at bounding box center [802, 45] width 17 height 14
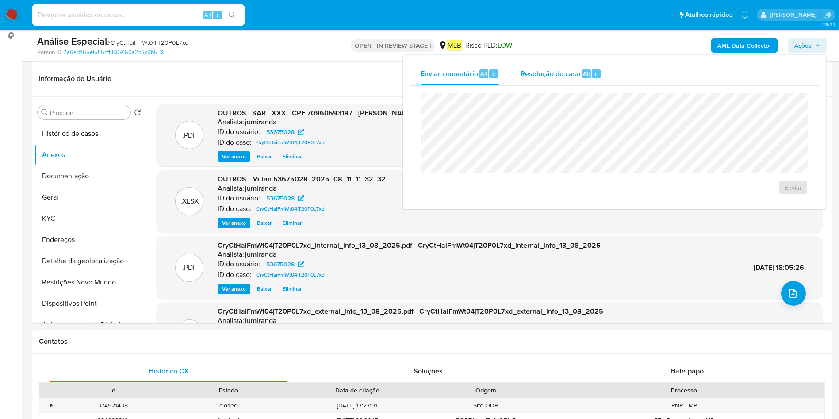
click at [581, 84] on div "Resolução do caso Alt r" at bounding box center [560, 73] width 81 height 23
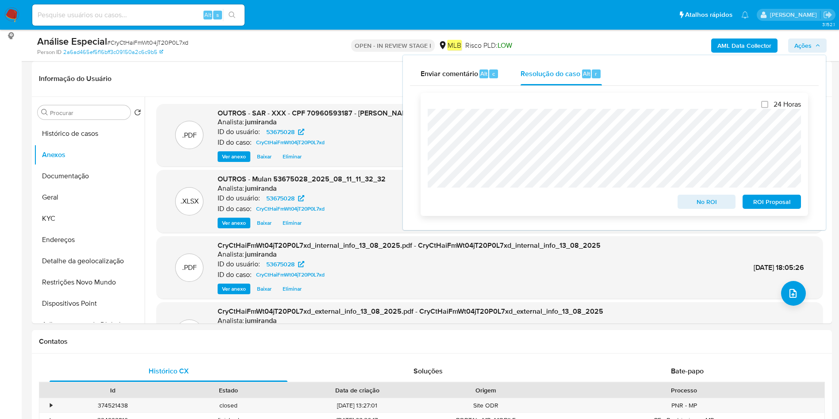
click at [773, 205] on span "ROI Proposal" at bounding box center [771, 201] width 46 height 12
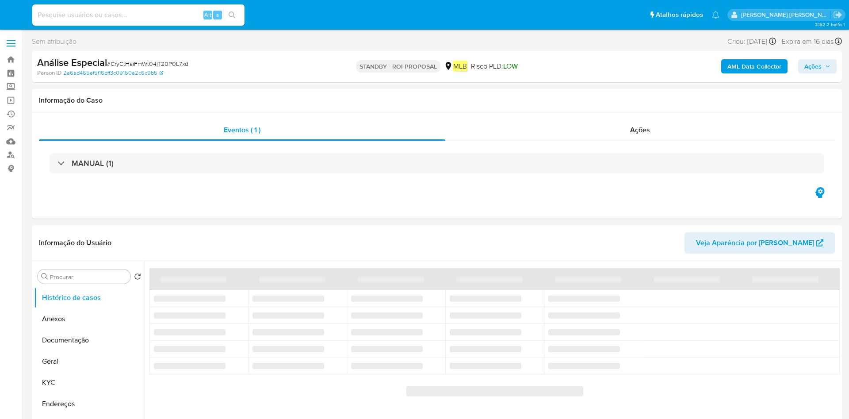
select select "10"
